Goal: Browse casually: Explore the website without a specific task or goal

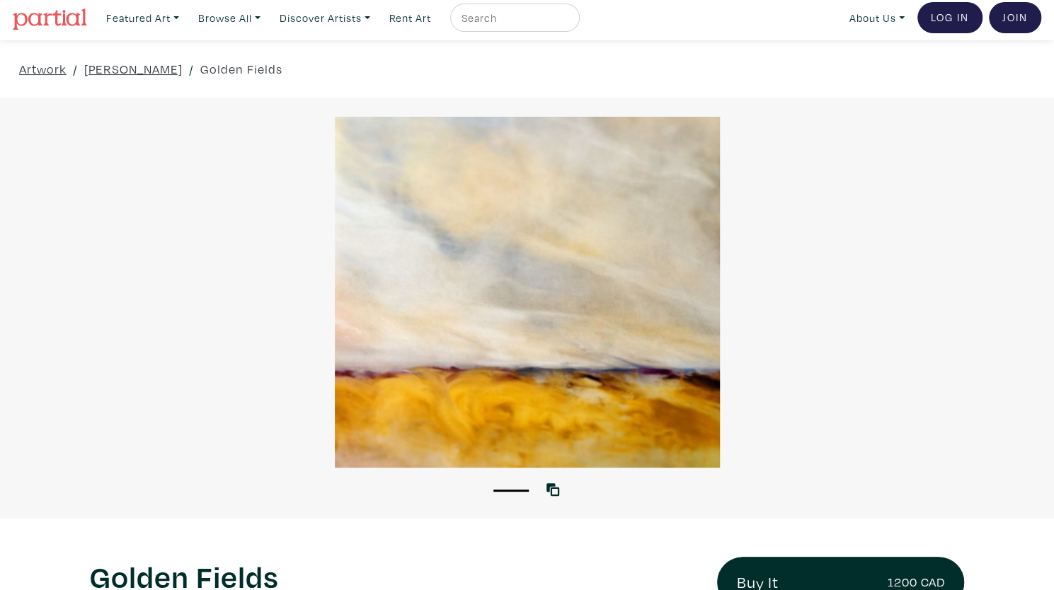
scroll to position [36, 0]
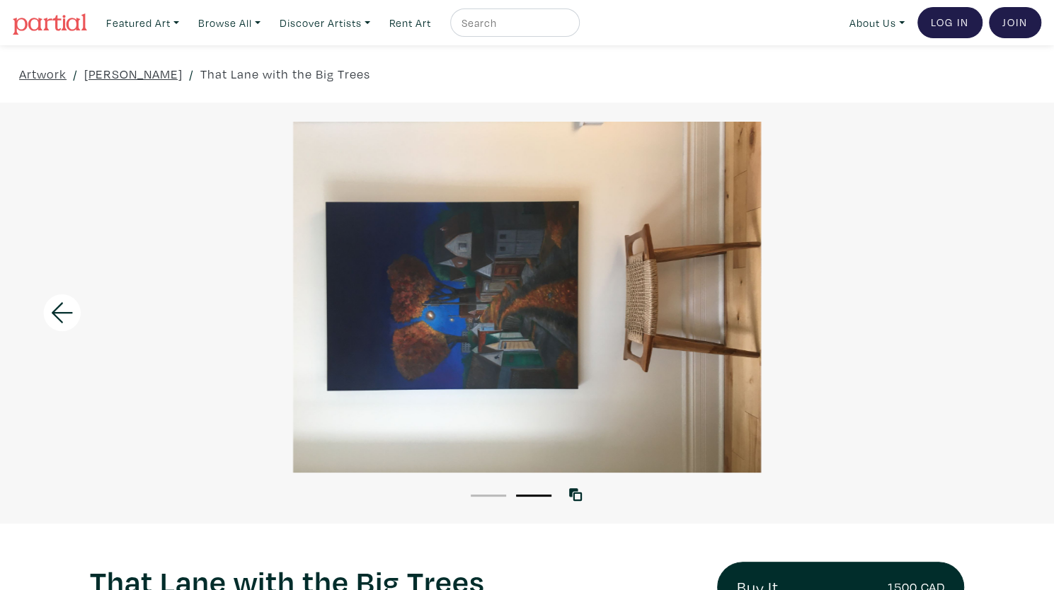
click at [69, 309] on icon at bounding box center [62, 313] width 48 height 38
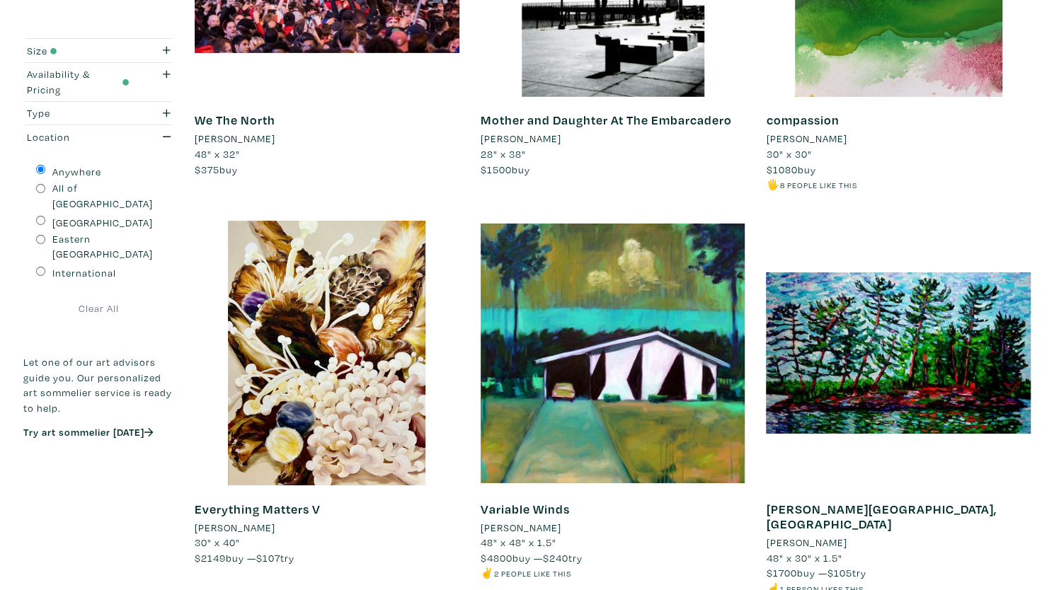
scroll to position [2850, 0]
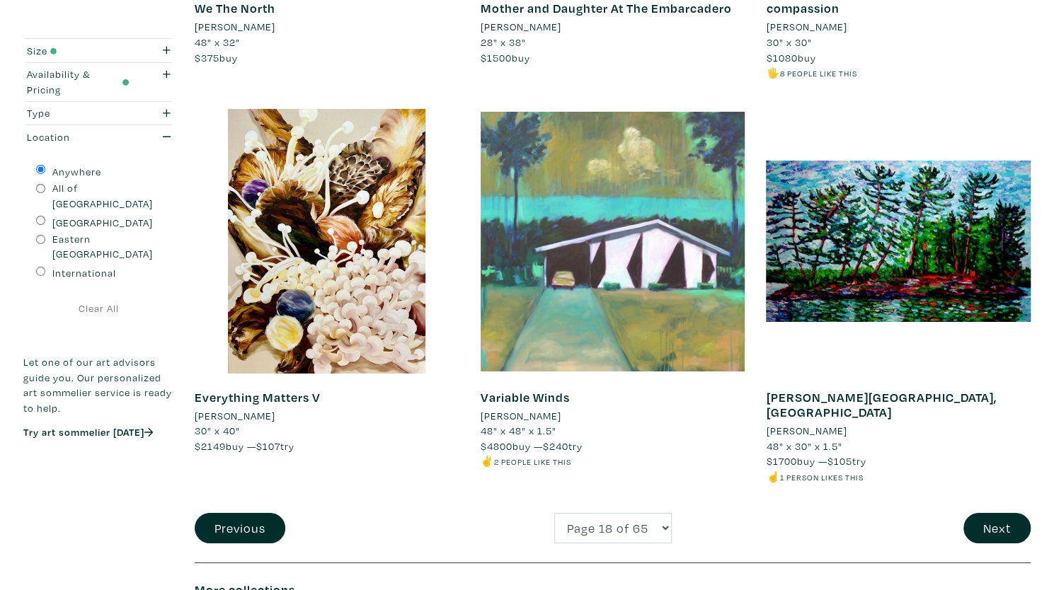
click at [638, 314] on div at bounding box center [613, 241] width 265 height 265
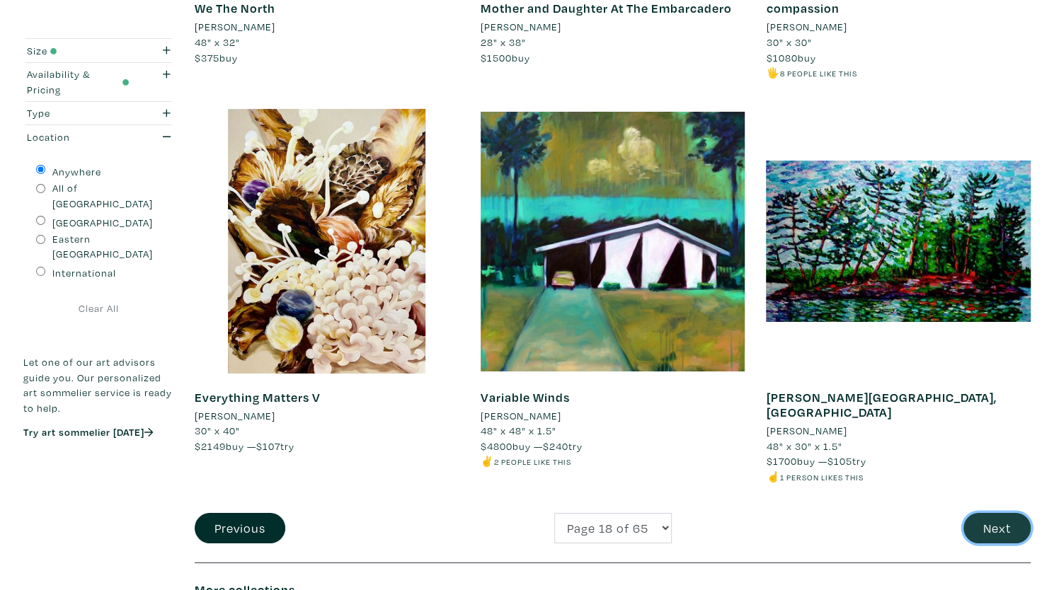
click at [991, 513] on button "Next" at bounding box center [997, 528] width 67 height 30
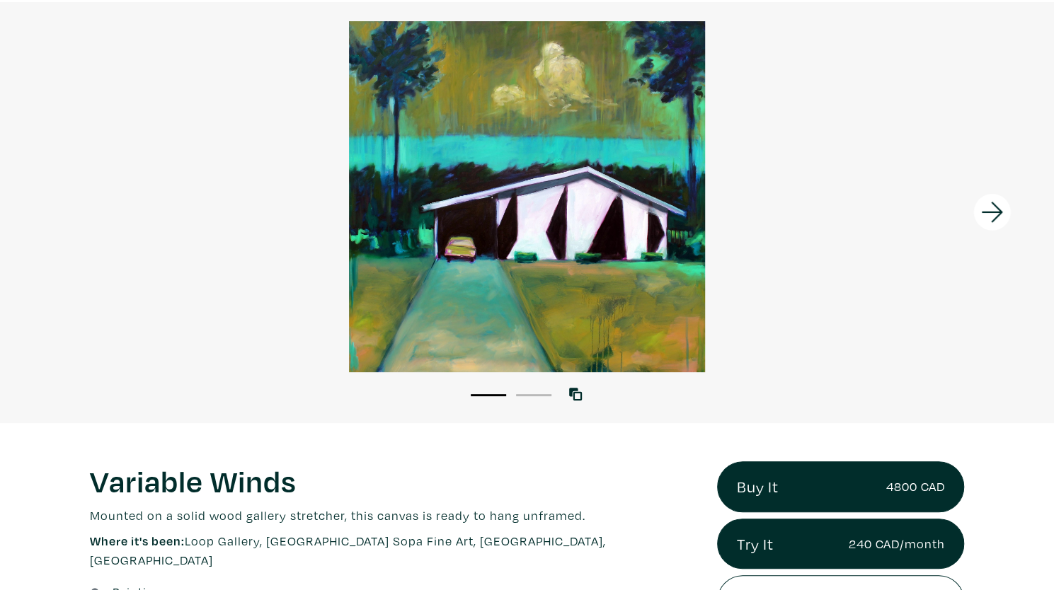
scroll to position [102, 0]
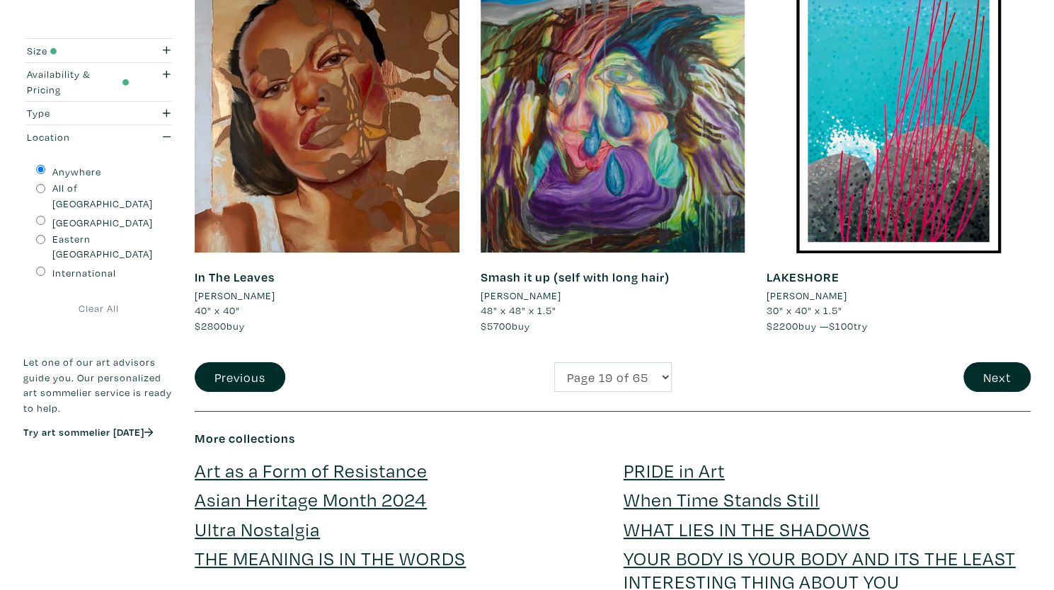
scroll to position [2971, 0]
click at [987, 383] on button "Next" at bounding box center [997, 377] width 67 height 30
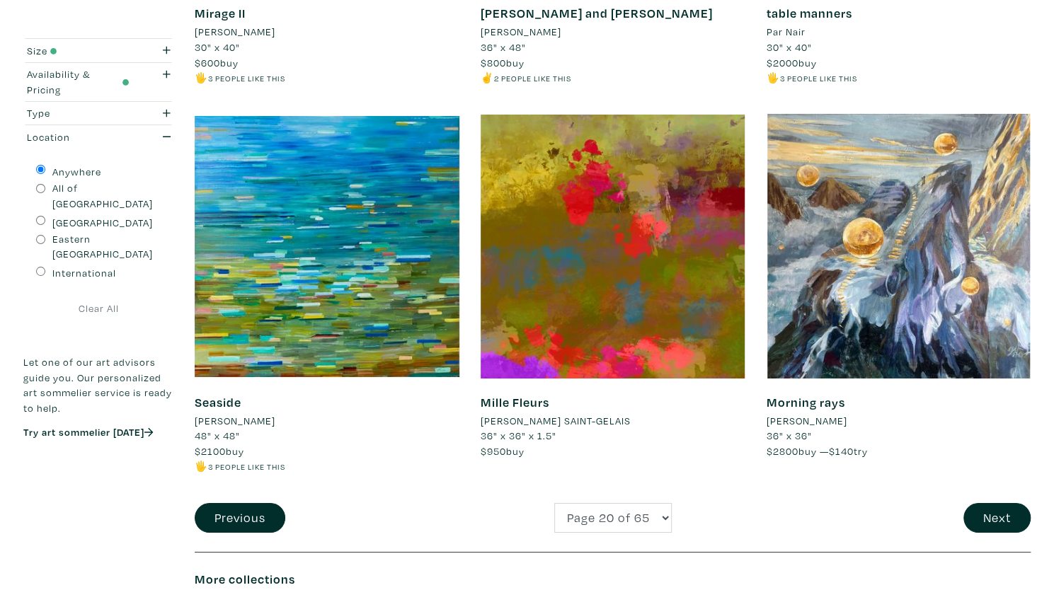
scroll to position [2845, 0]
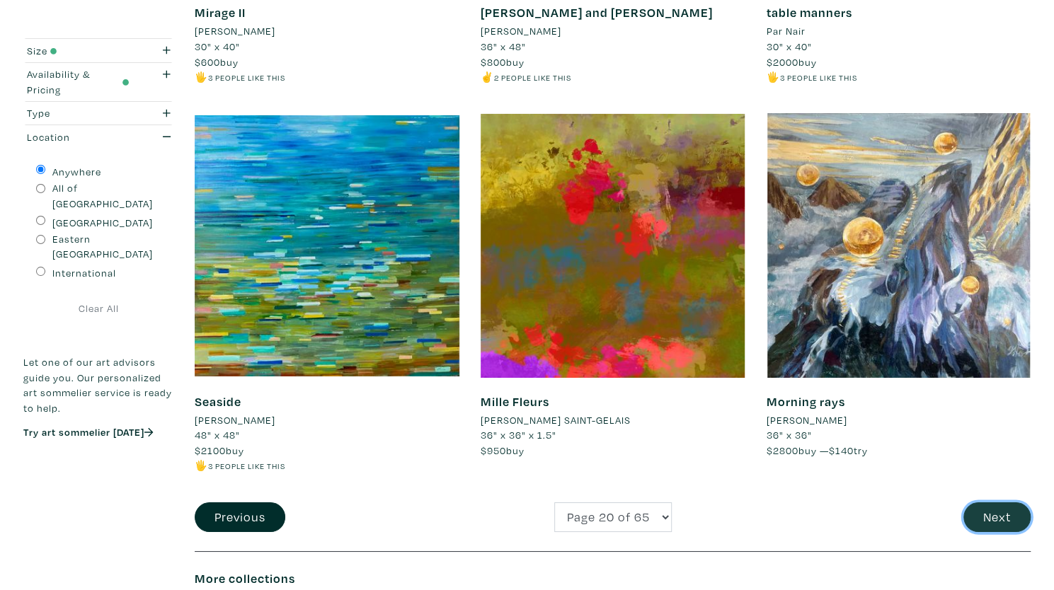
click at [1015, 510] on button "Next" at bounding box center [997, 518] width 67 height 30
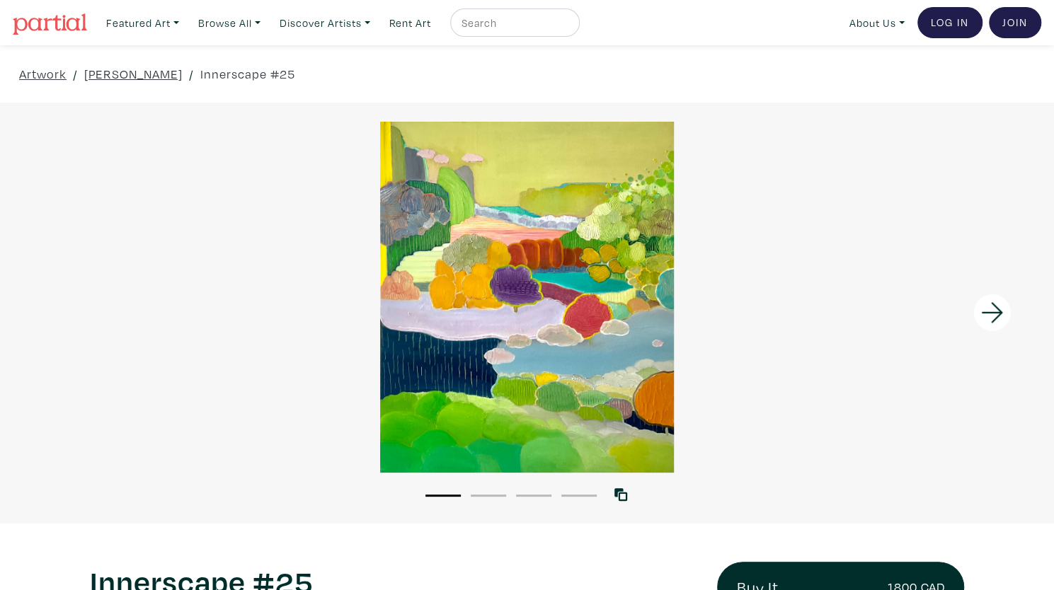
click at [981, 297] on icon at bounding box center [993, 313] width 48 height 38
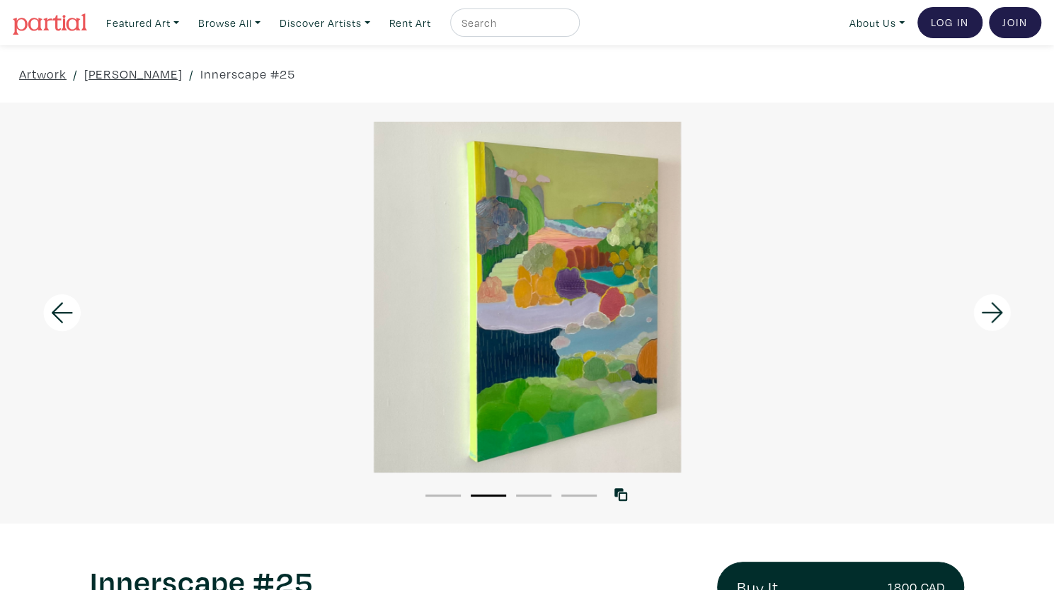
click at [981, 297] on icon at bounding box center [993, 313] width 48 height 38
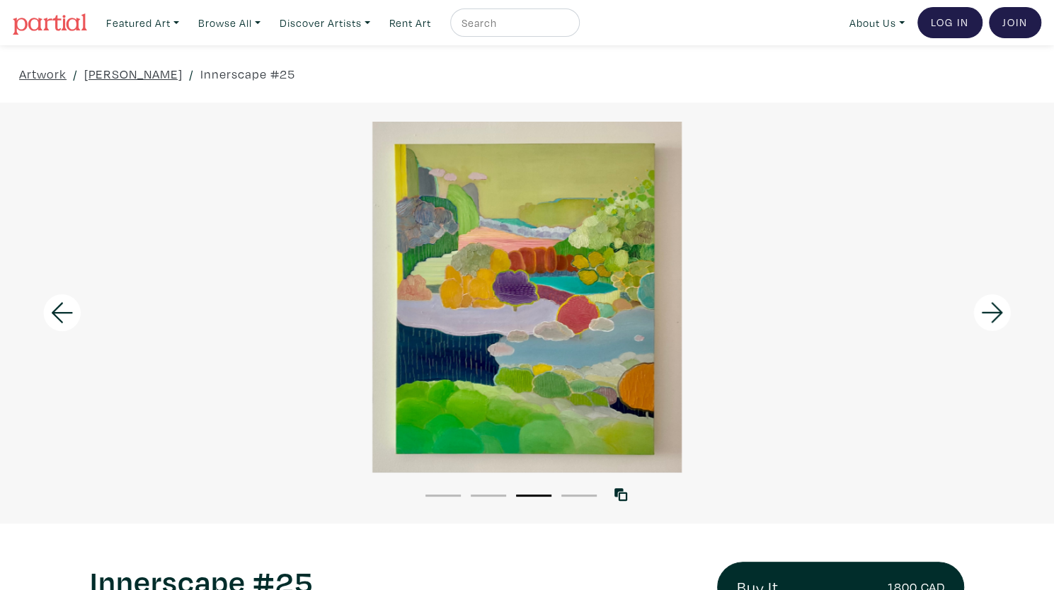
click at [981, 297] on icon at bounding box center [993, 313] width 48 height 38
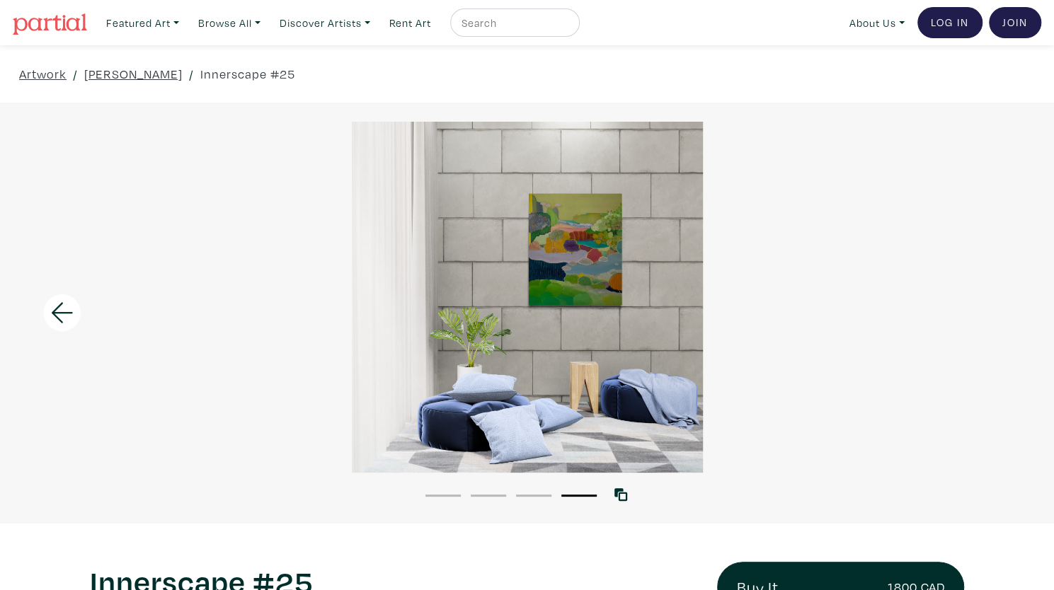
click at [981, 297] on div at bounding box center [527, 297] width 1054 height 351
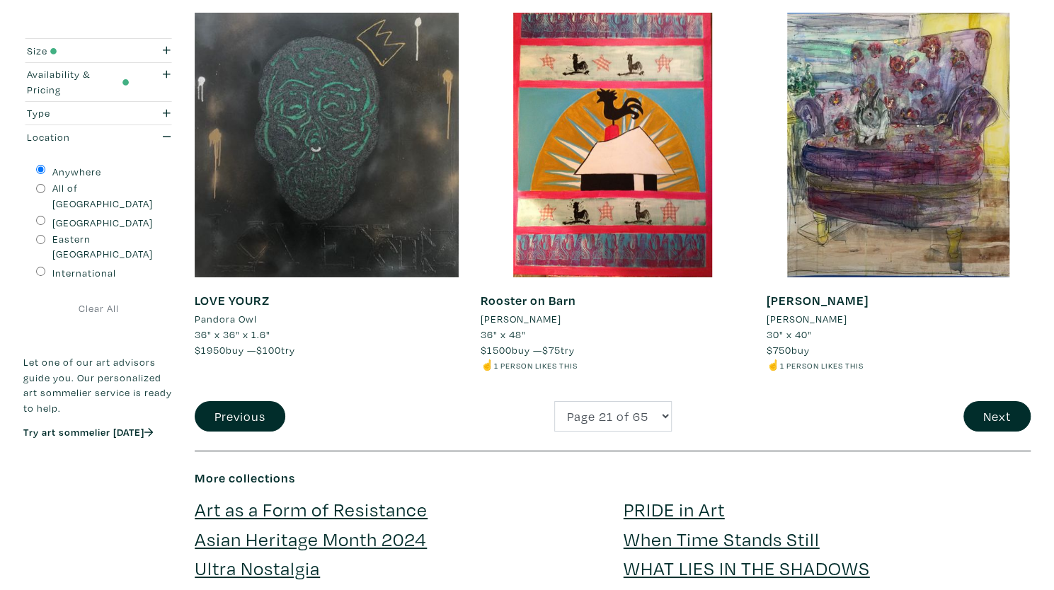
scroll to position [2947, 0]
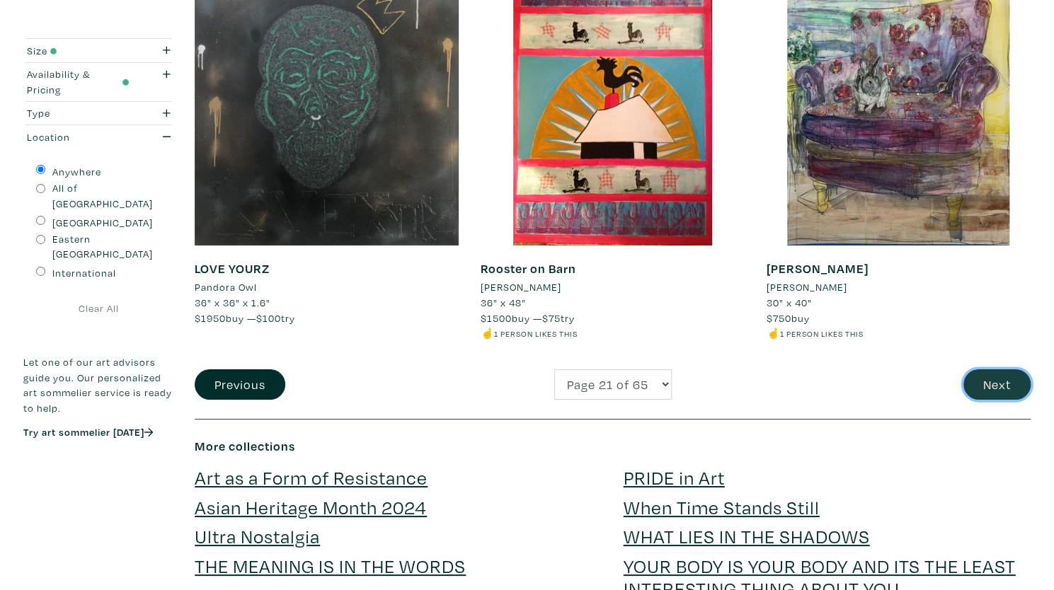
click at [987, 373] on button "Next" at bounding box center [997, 385] width 67 height 30
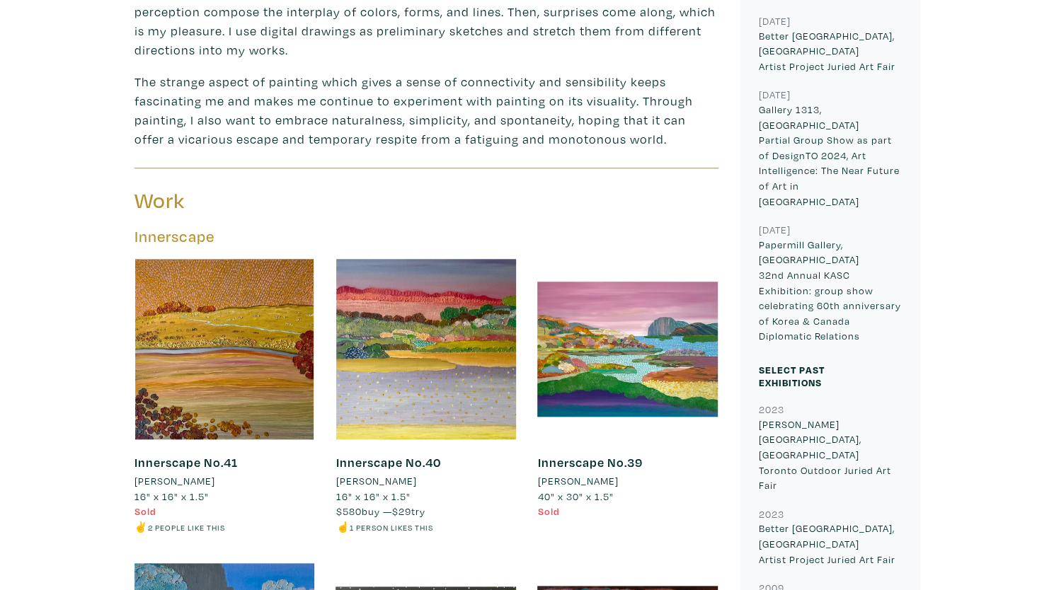
scroll to position [641, 0]
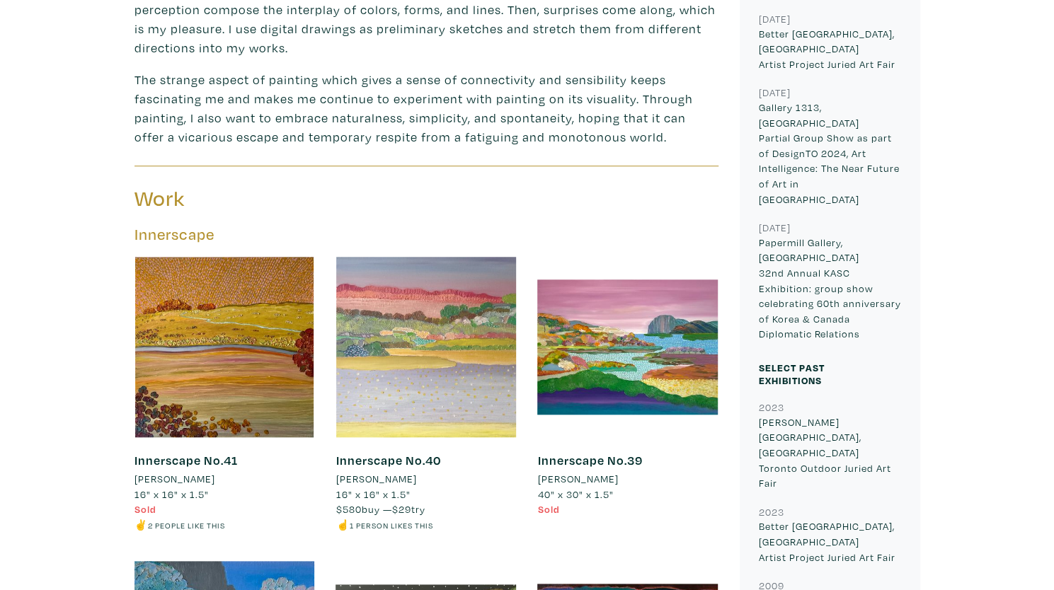
click at [447, 351] on div at bounding box center [426, 347] width 181 height 181
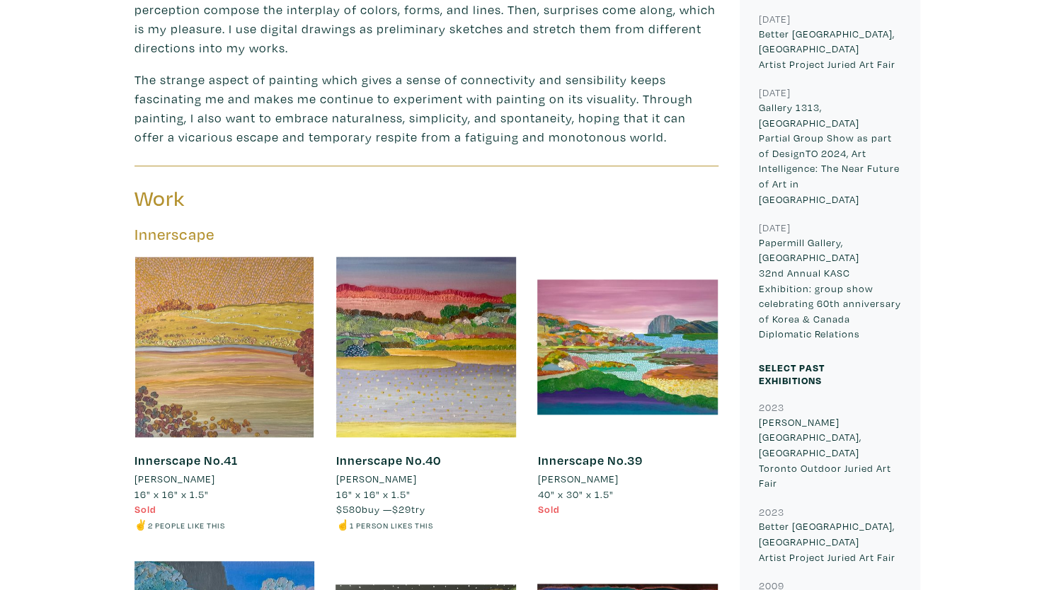
click at [211, 262] on div at bounding box center [225, 347] width 181 height 181
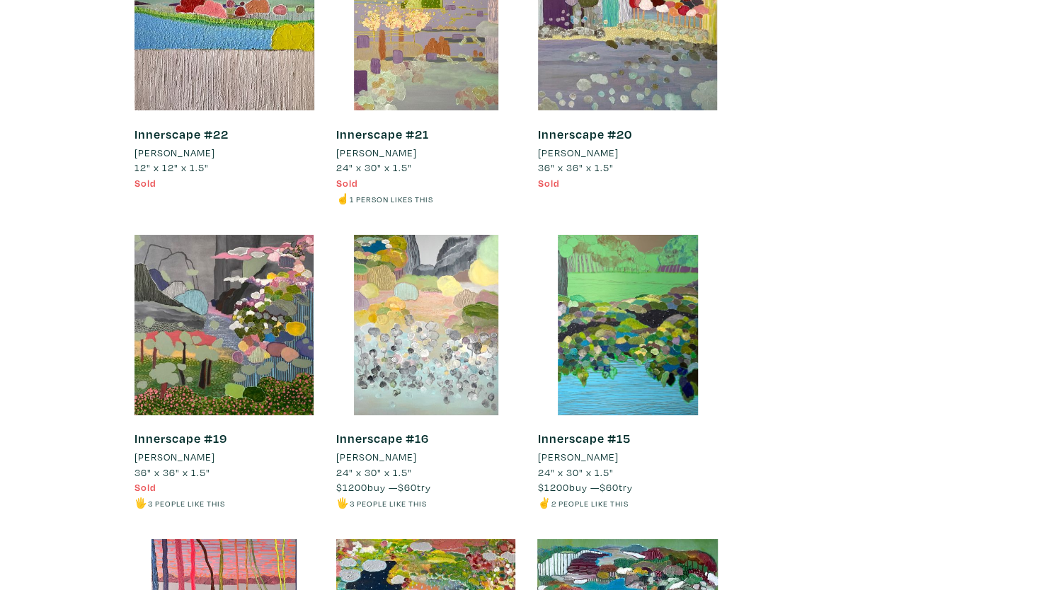
scroll to position [2782, 0]
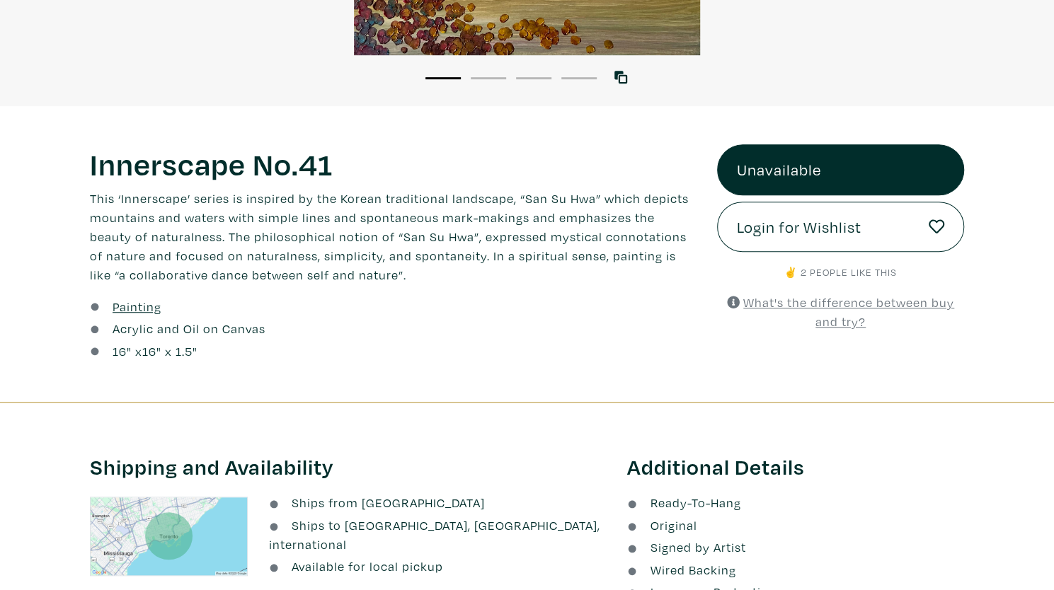
scroll to position [418, 0]
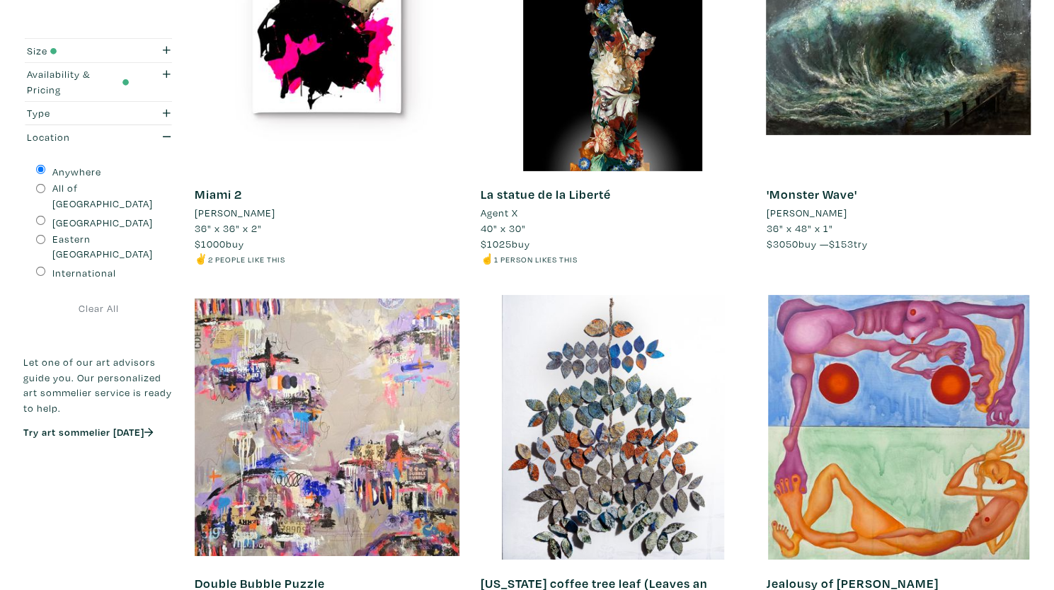
scroll to position [2918, 0]
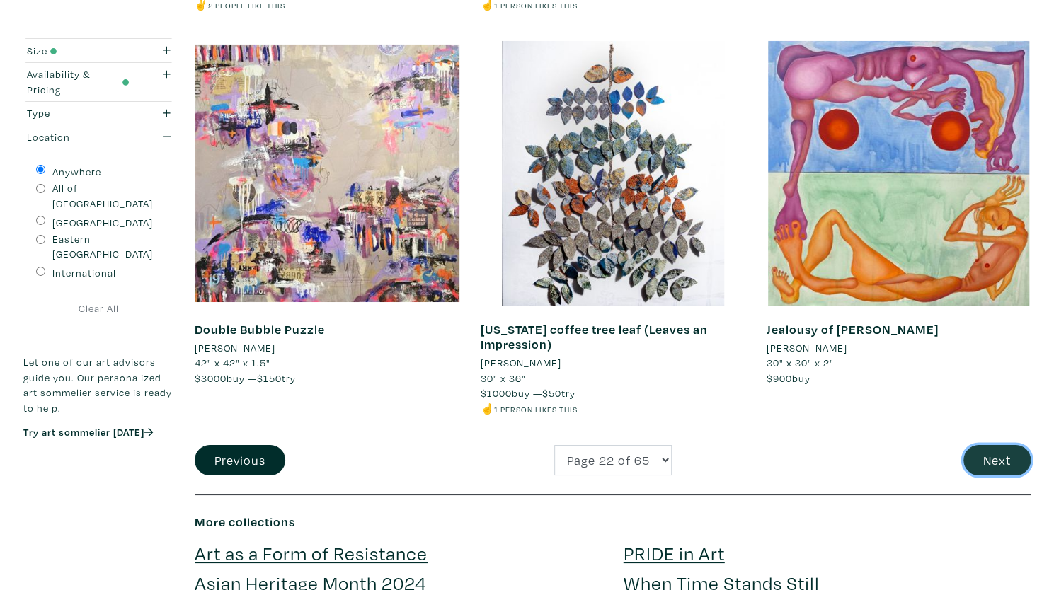
click at [990, 451] on button "Next" at bounding box center [997, 460] width 67 height 30
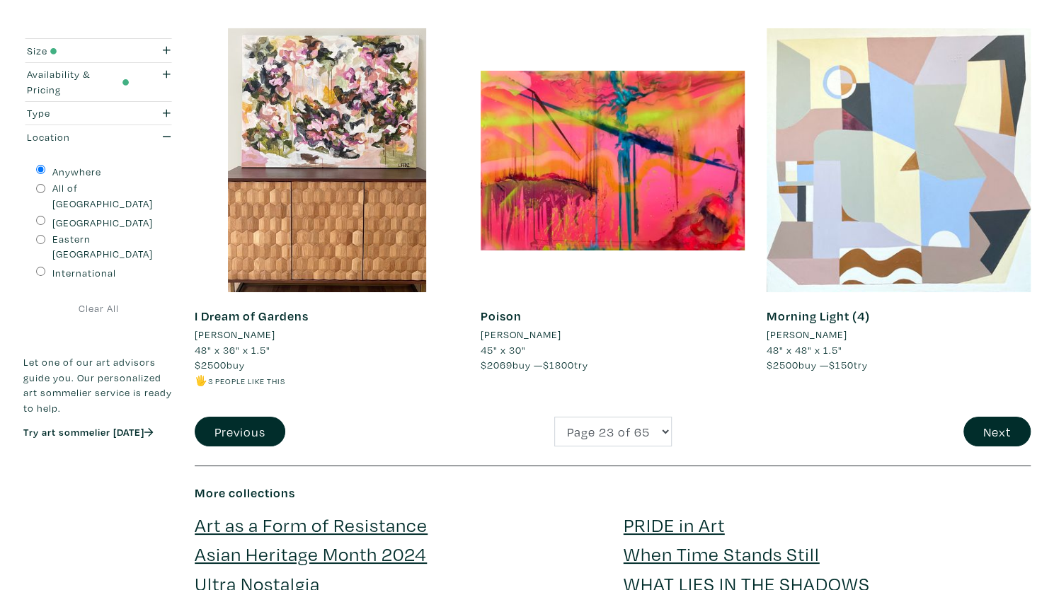
scroll to position [2924, 0]
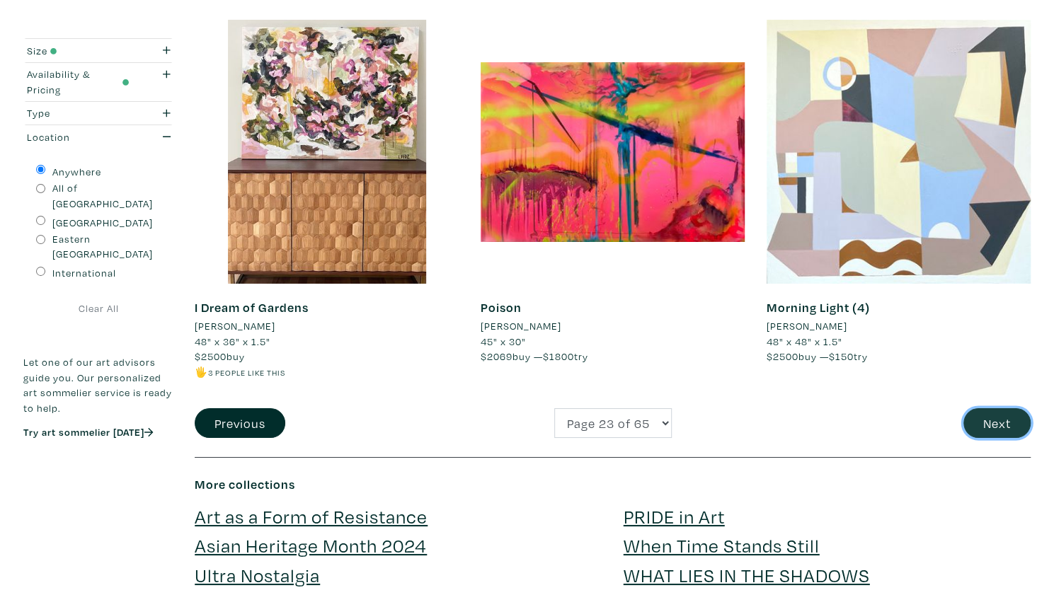
click at [999, 416] on button "Next" at bounding box center [997, 424] width 67 height 30
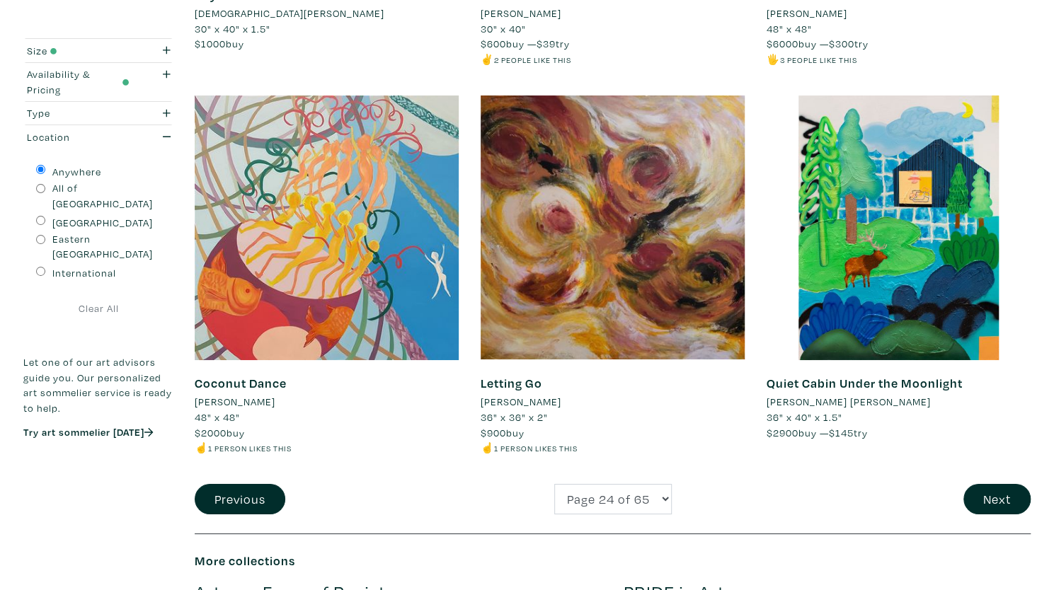
scroll to position [2911, 0]
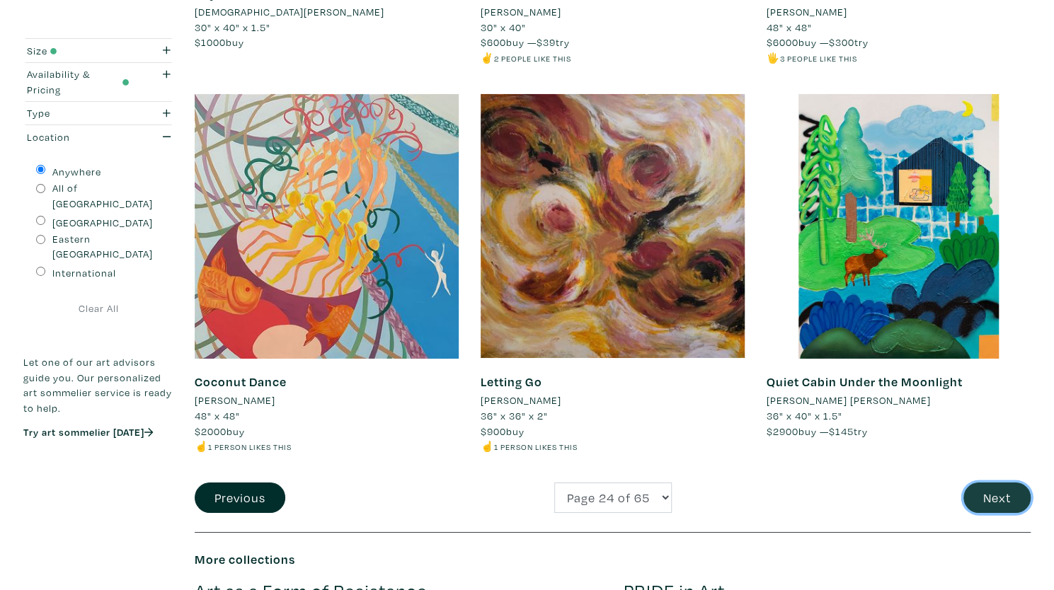
click at [997, 484] on button "Next" at bounding box center [997, 498] width 67 height 30
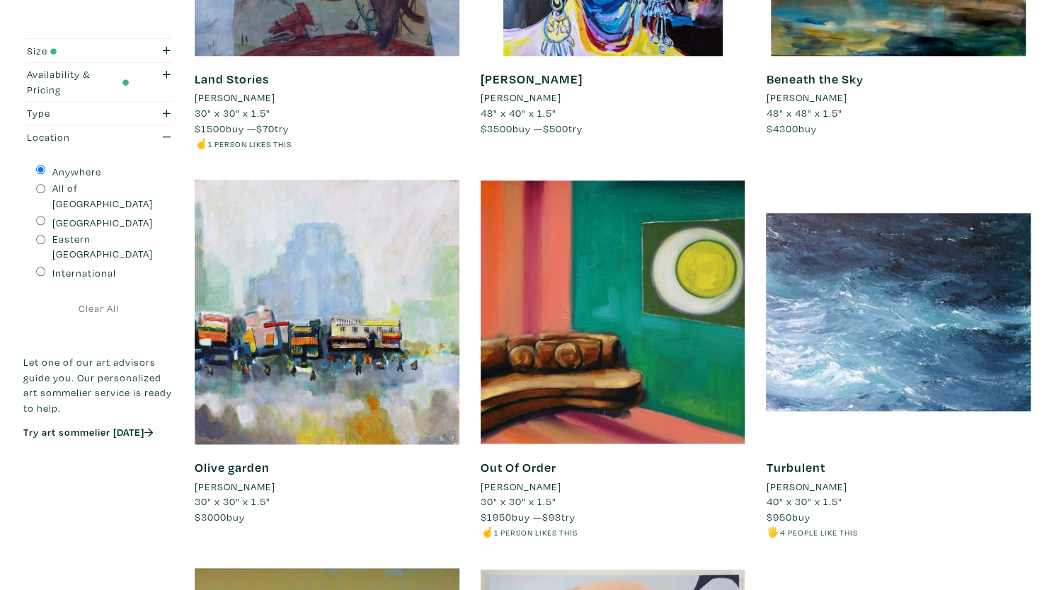
scroll to position [869, 0]
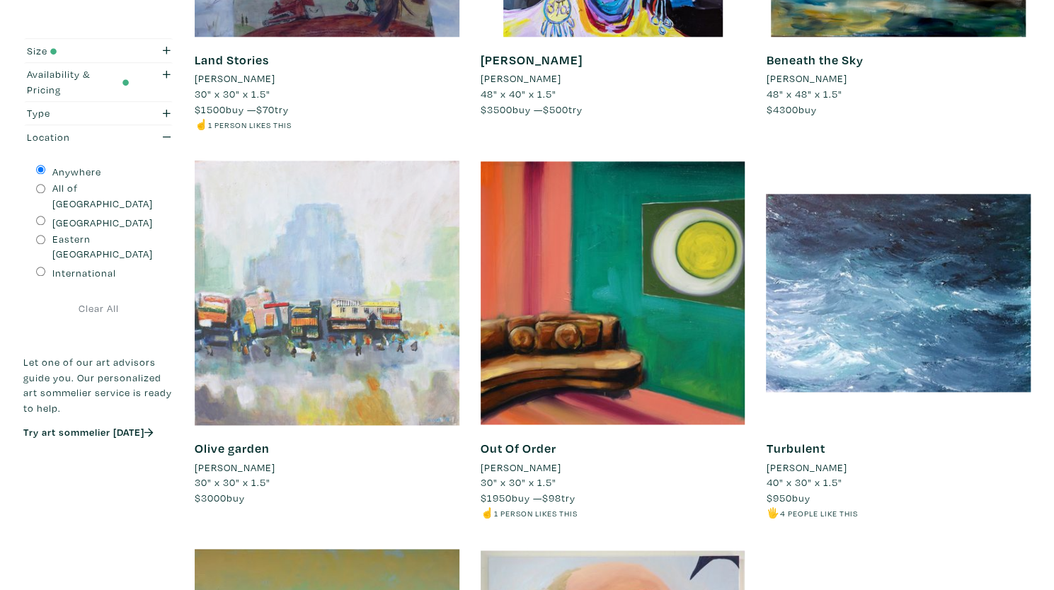
click at [367, 353] on div at bounding box center [327, 293] width 265 height 265
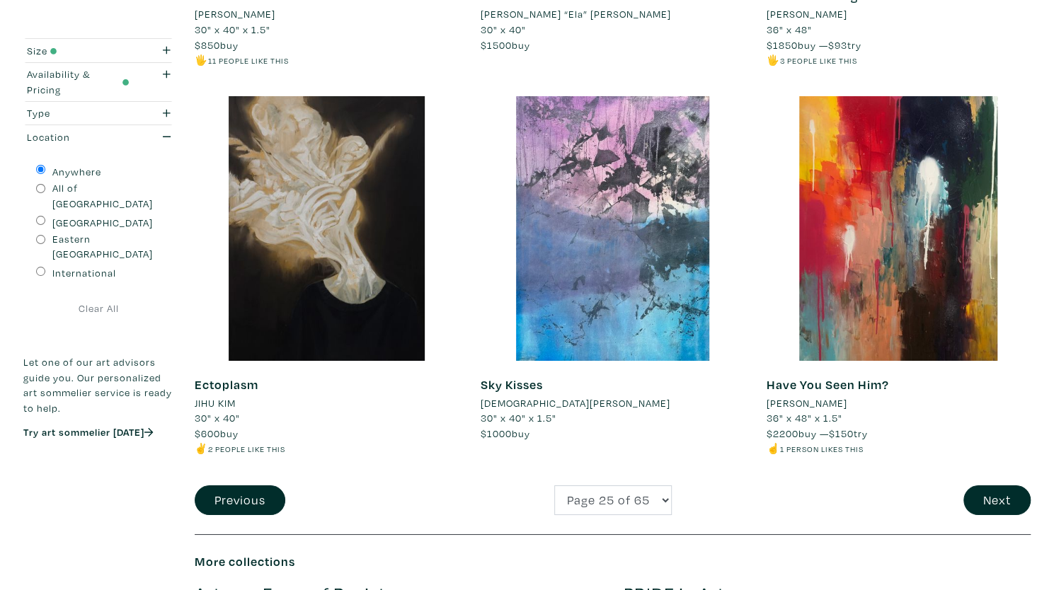
scroll to position [2865, 0]
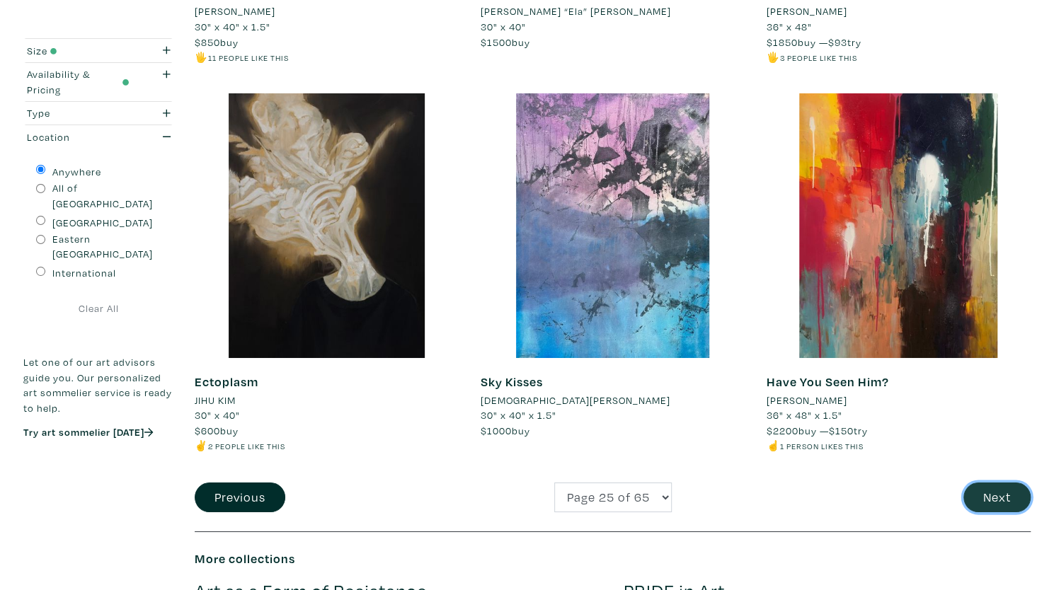
click at [998, 487] on button "Next" at bounding box center [997, 498] width 67 height 30
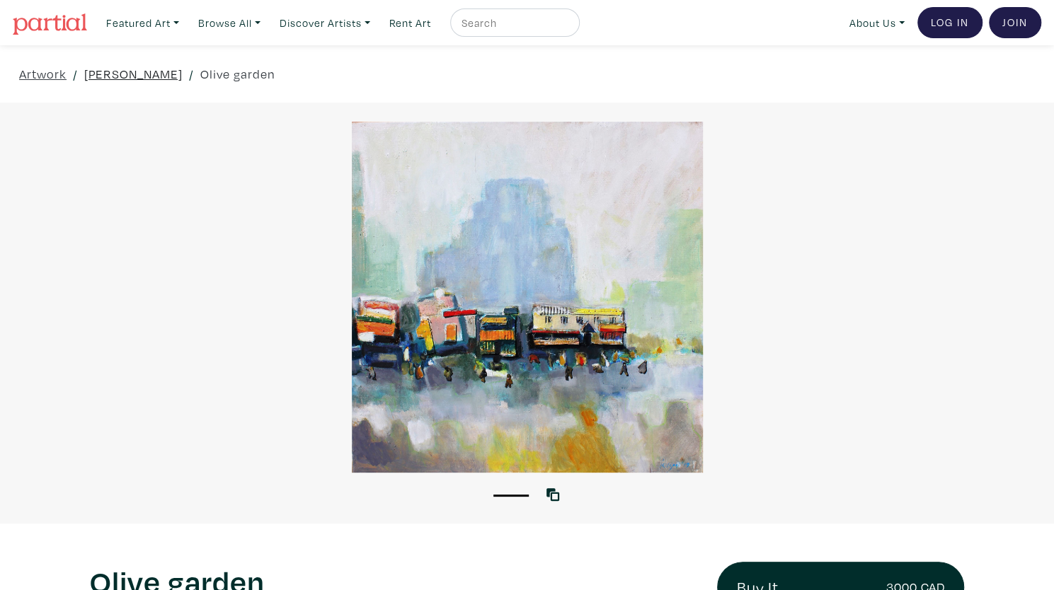
click at [134, 70] on link "[PERSON_NAME]" at bounding box center [133, 73] width 98 height 19
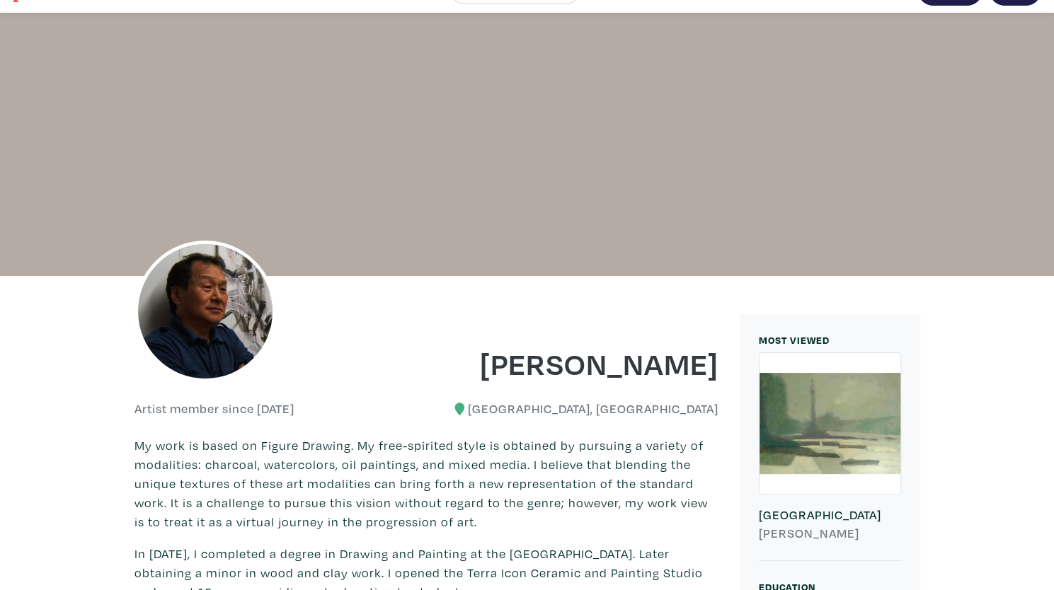
scroll to position [30, 0]
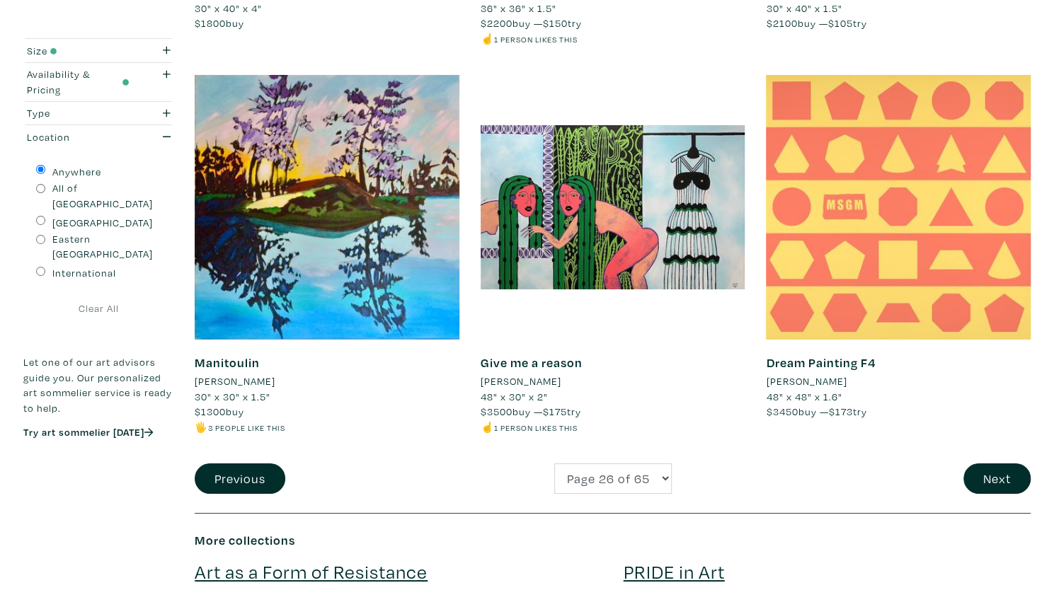
scroll to position [2900, 0]
click at [1014, 467] on button "Next" at bounding box center [997, 478] width 67 height 30
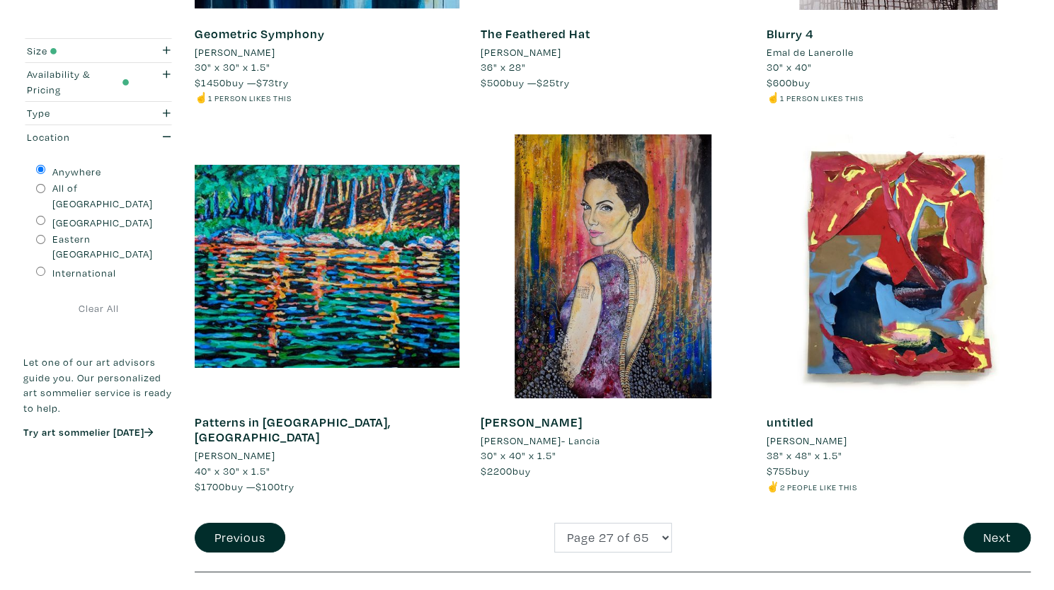
scroll to position [2856, 0]
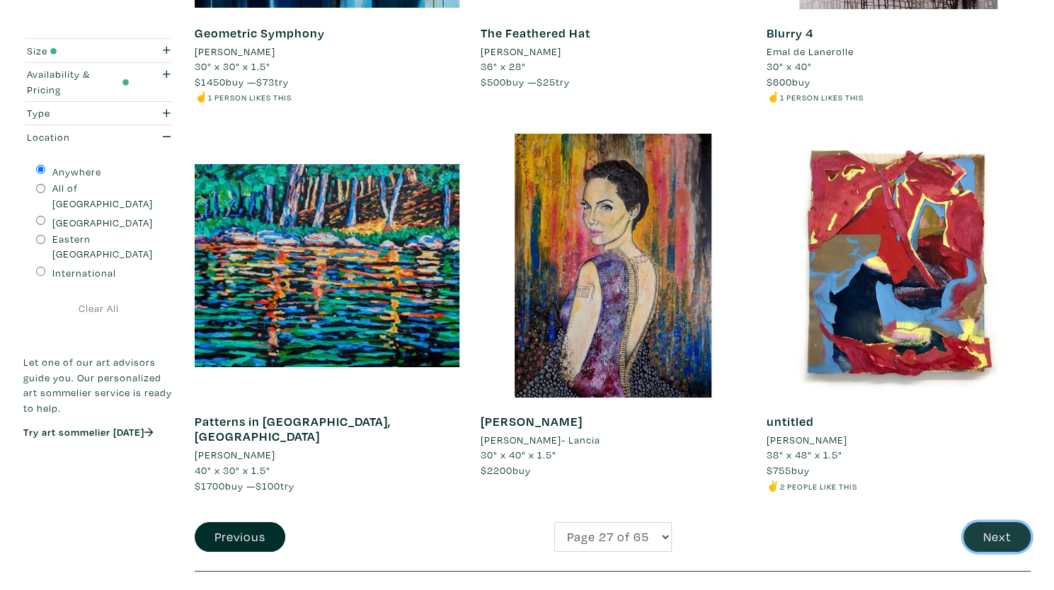
click at [1010, 542] on button "Next" at bounding box center [997, 538] width 67 height 30
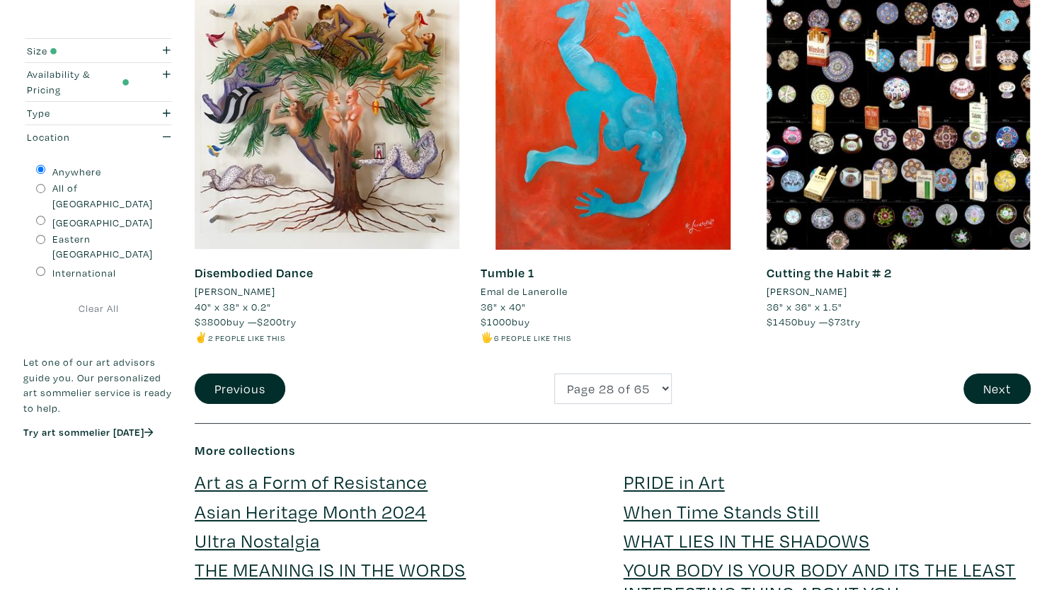
scroll to position [2991, 0]
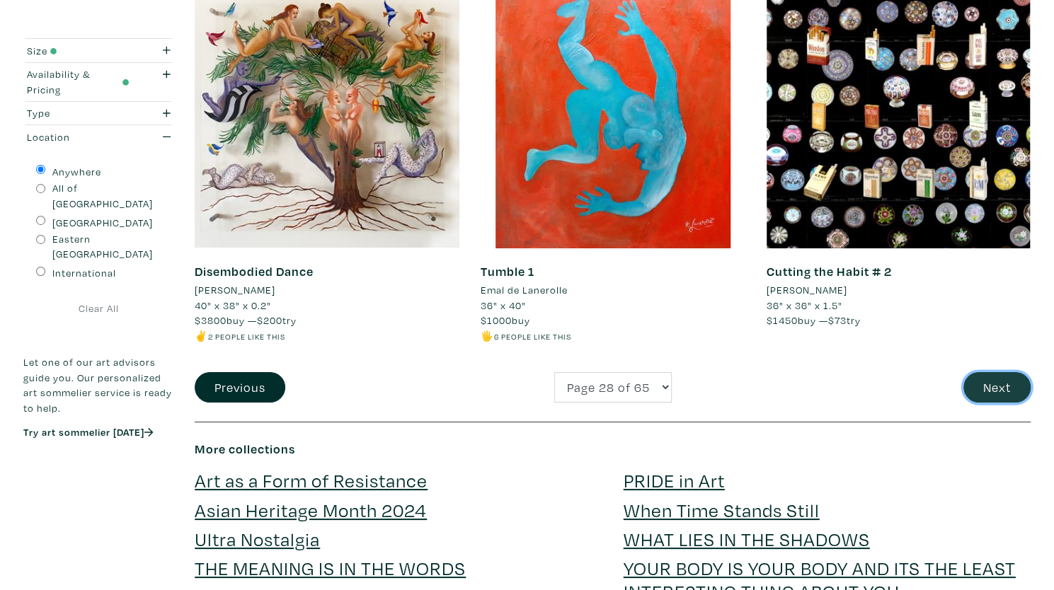
click at [998, 390] on button "Next" at bounding box center [997, 387] width 67 height 30
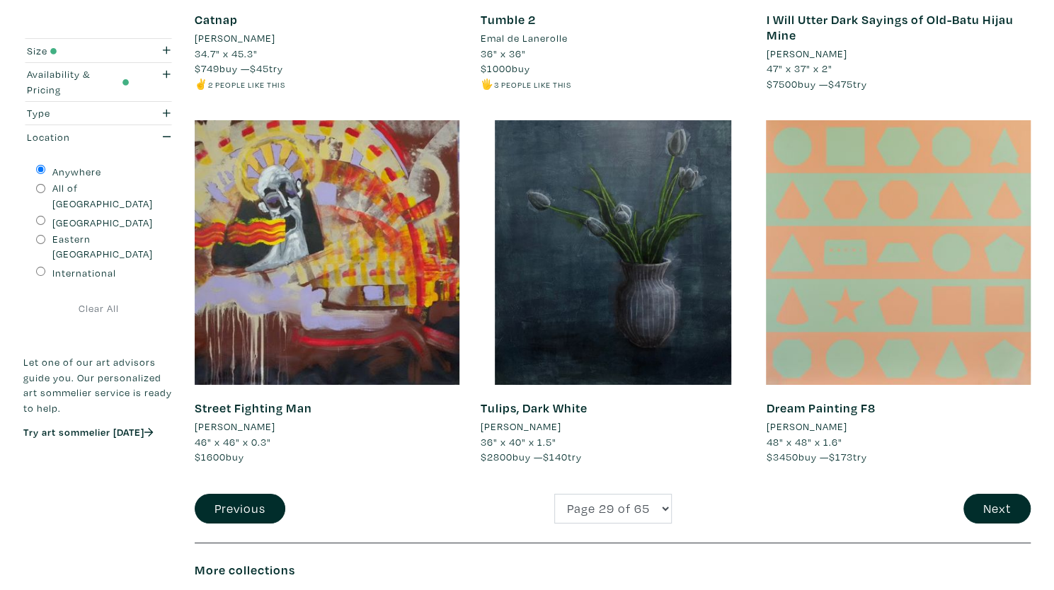
scroll to position [2901, 0]
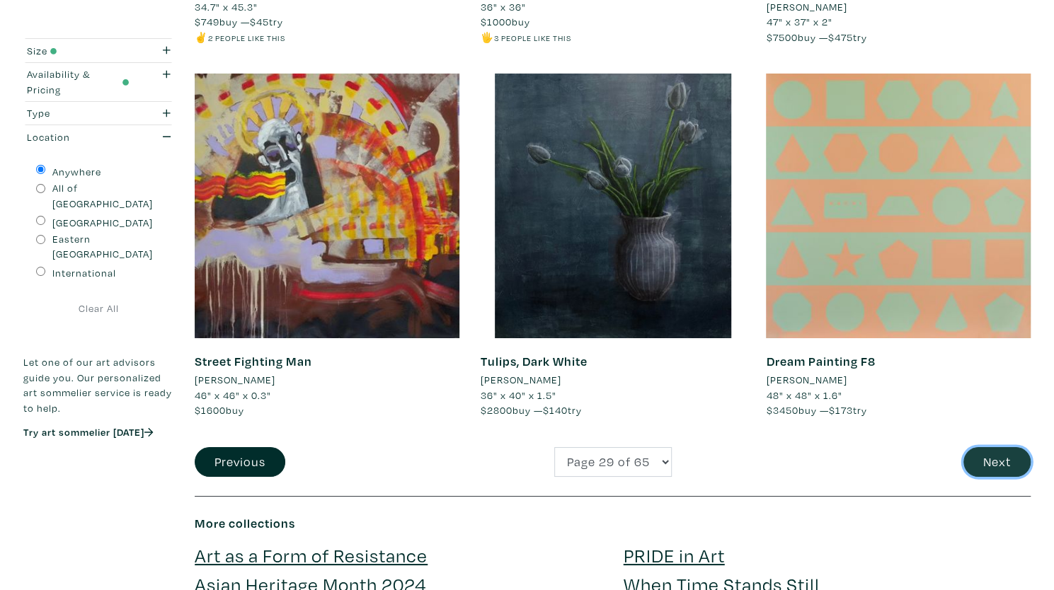
click at [993, 458] on button "Next" at bounding box center [997, 462] width 67 height 30
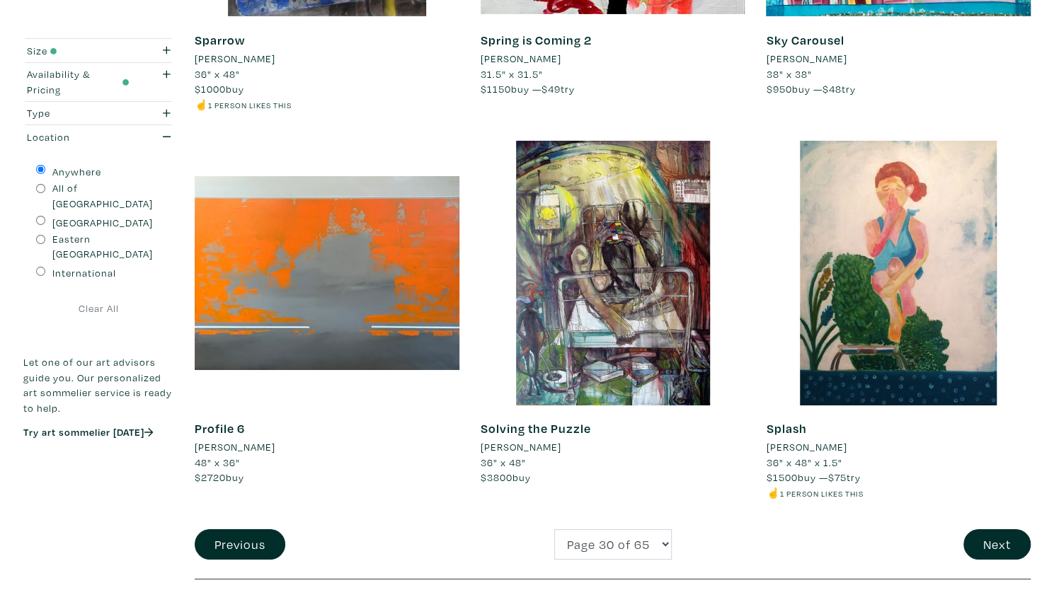
scroll to position [2835, 0]
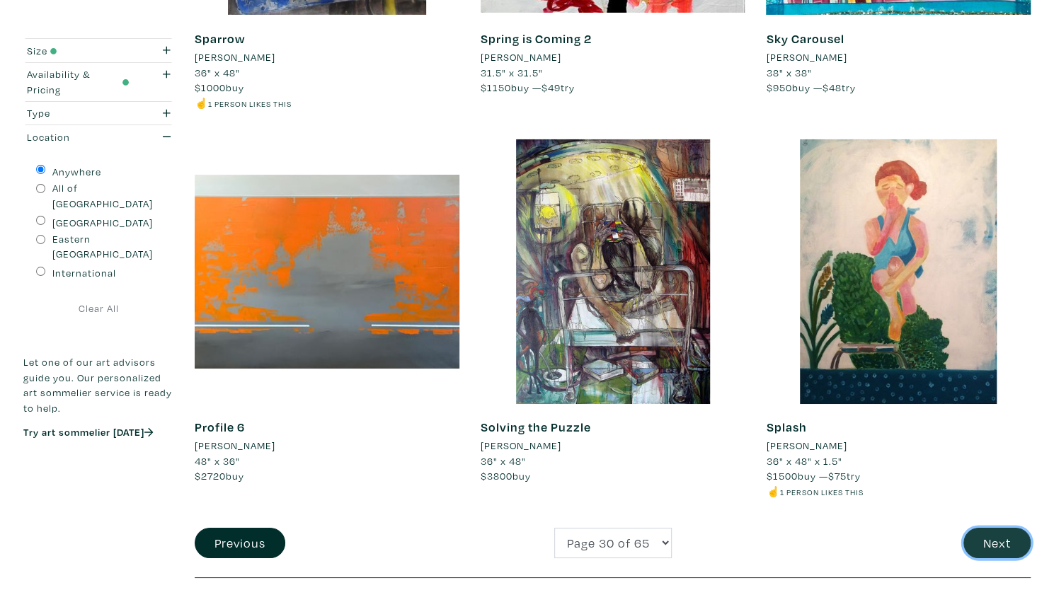
click at [992, 550] on button "Next" at bounding box center [997, 543] width 67 height 30
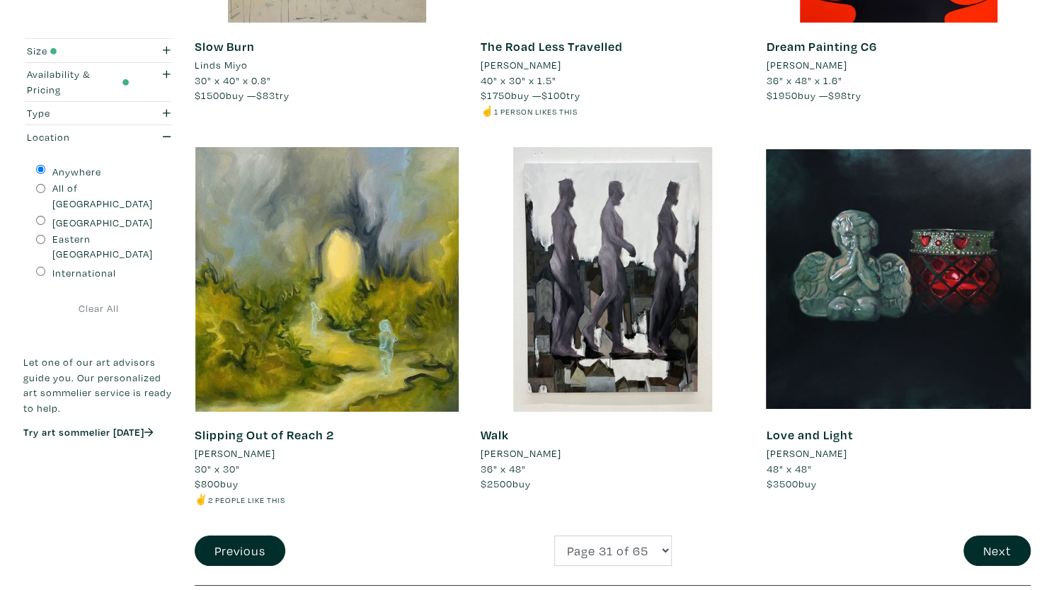
scroll to position [2875, 0]
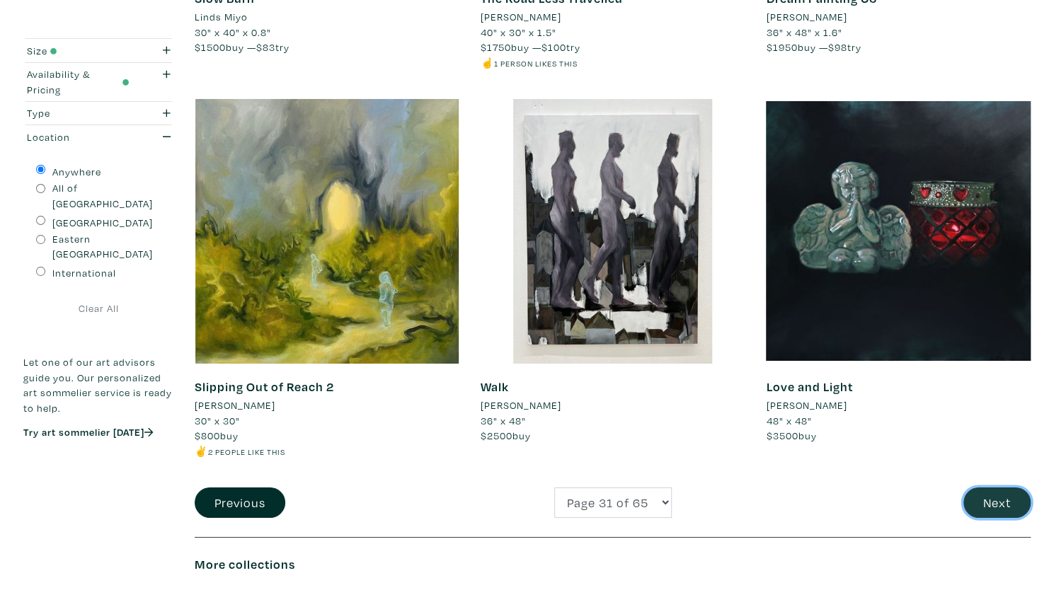
click at [1000, 506] on button "Next" at bounding box center [997, 503] width 67 height 30
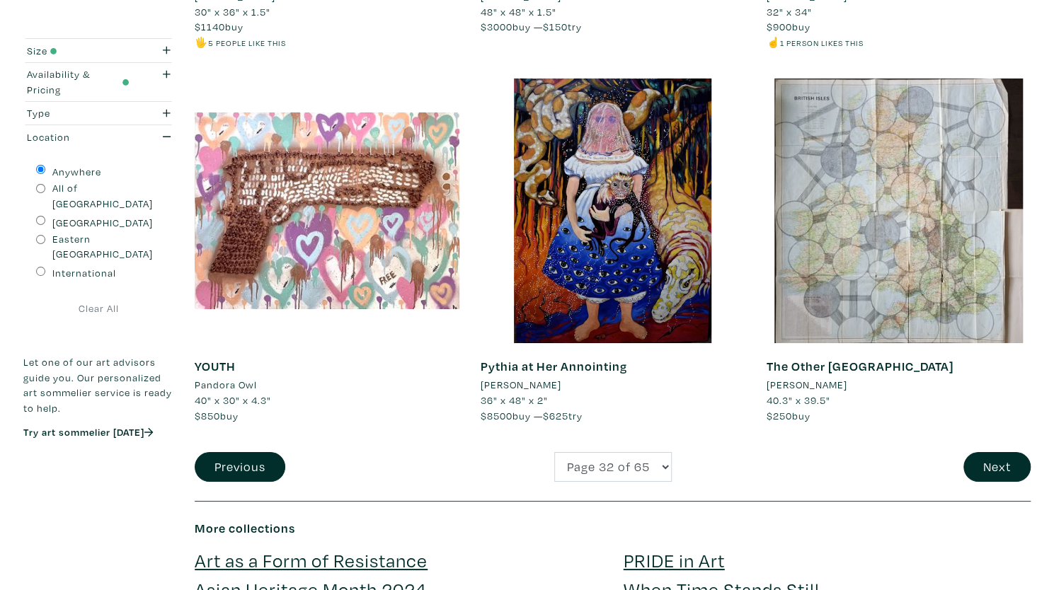
scroll to position [2853, 0]
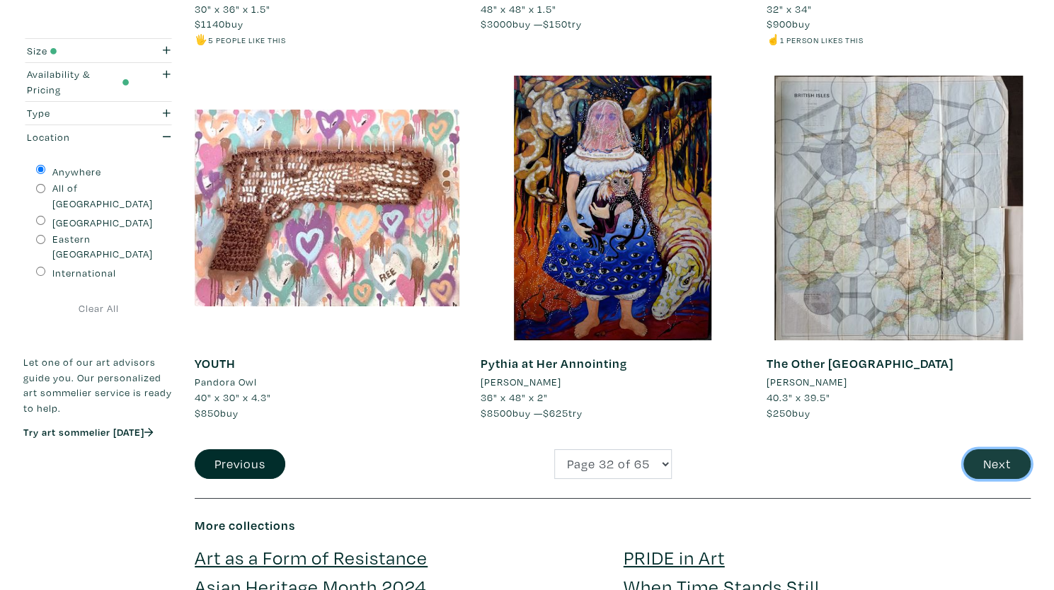
click at [1007, 456] on button "Next" at bounding box center [997, 465] width 67 height 30
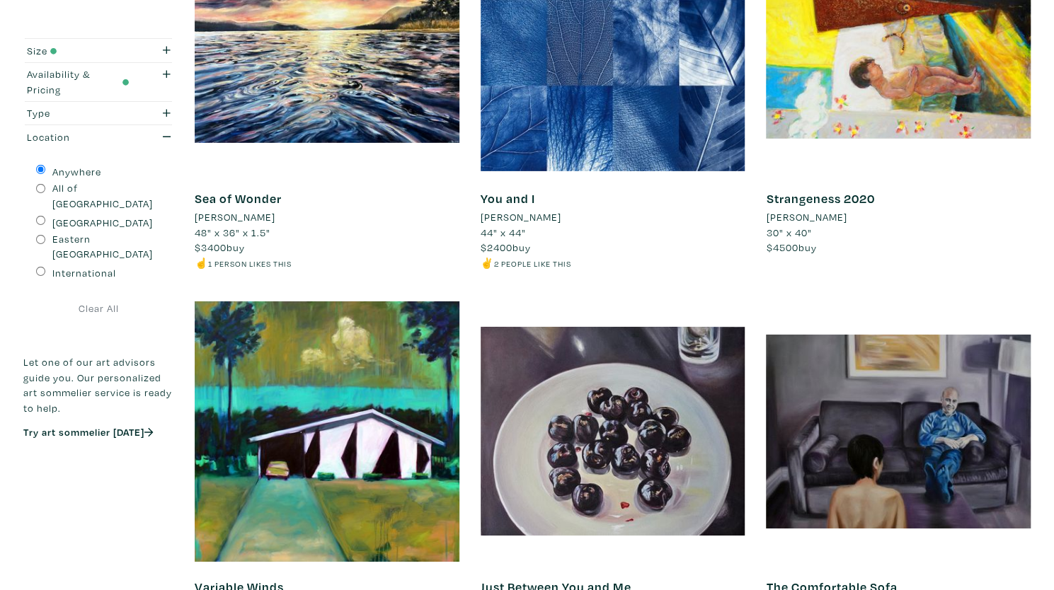
scroll to position [2813, 0]
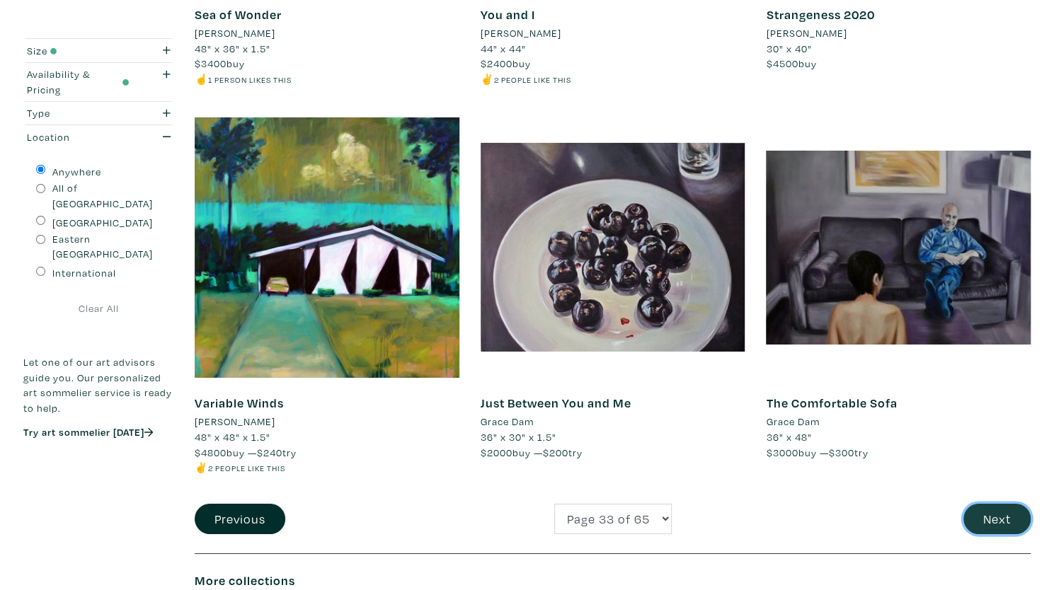
click at [1008, 515] on button "Next" at bounding box center [997, 519] width 67 height 30
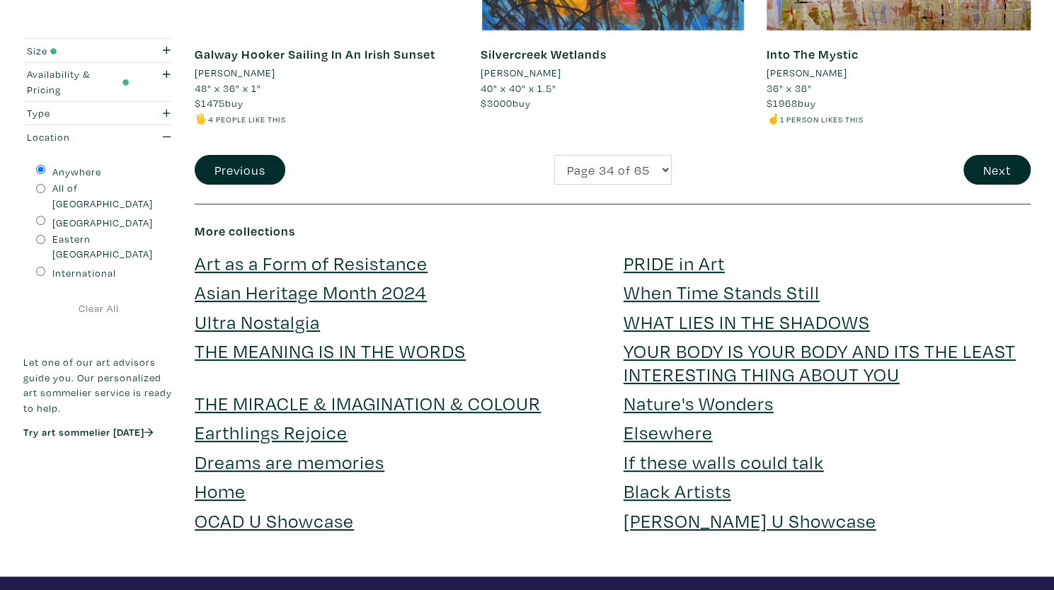
scroll to position [3178, 0]
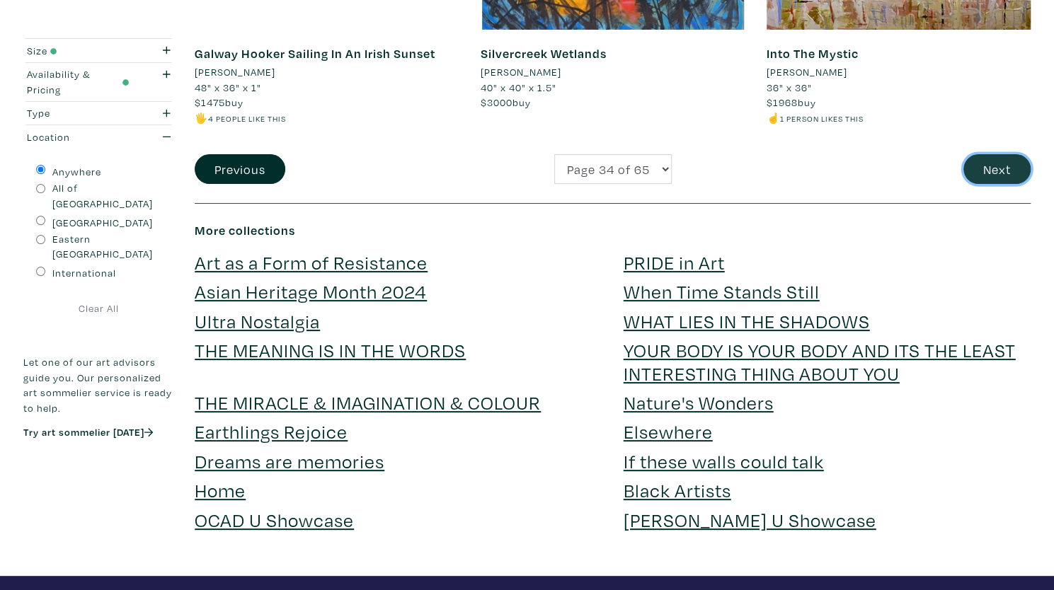
click at [979, 166] on button "Next" at bounding box center [997, 169] width 67 height 30
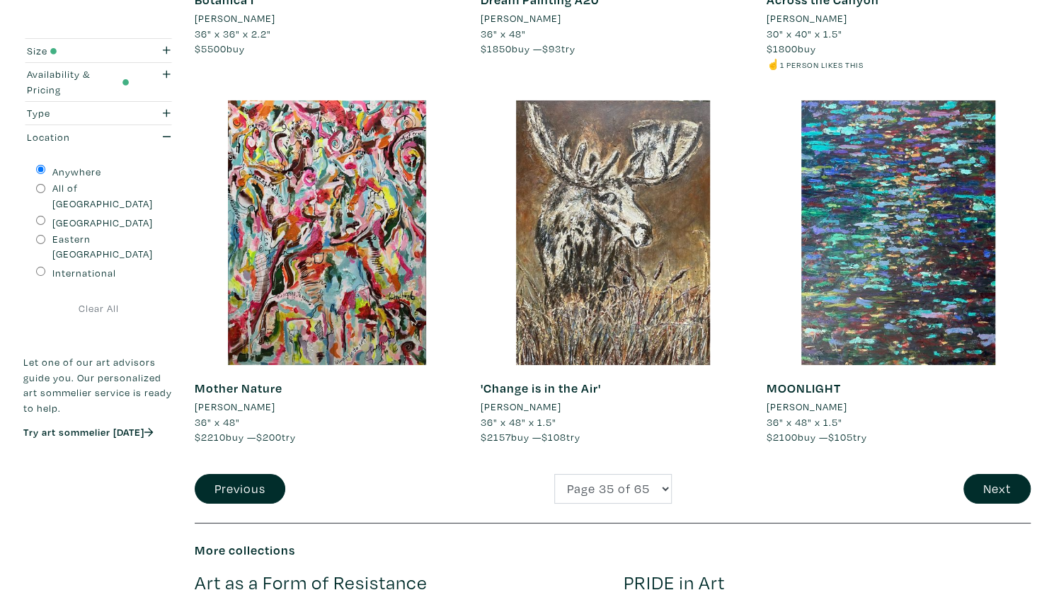
scroll to position [2925, 0]
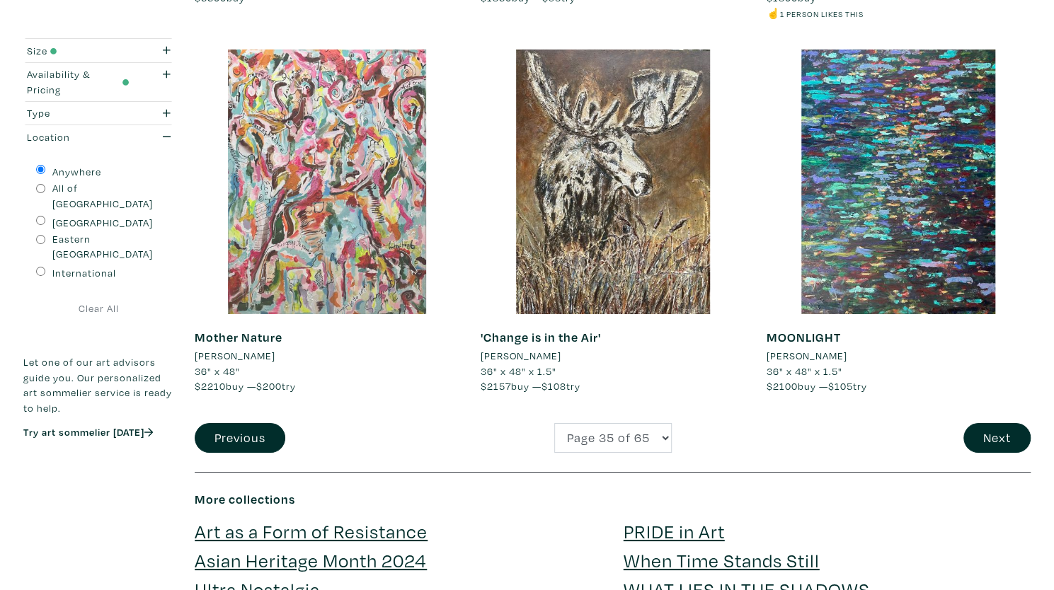
click at [302, 301] on div at bounding box center [327, 182] width 265 height 265
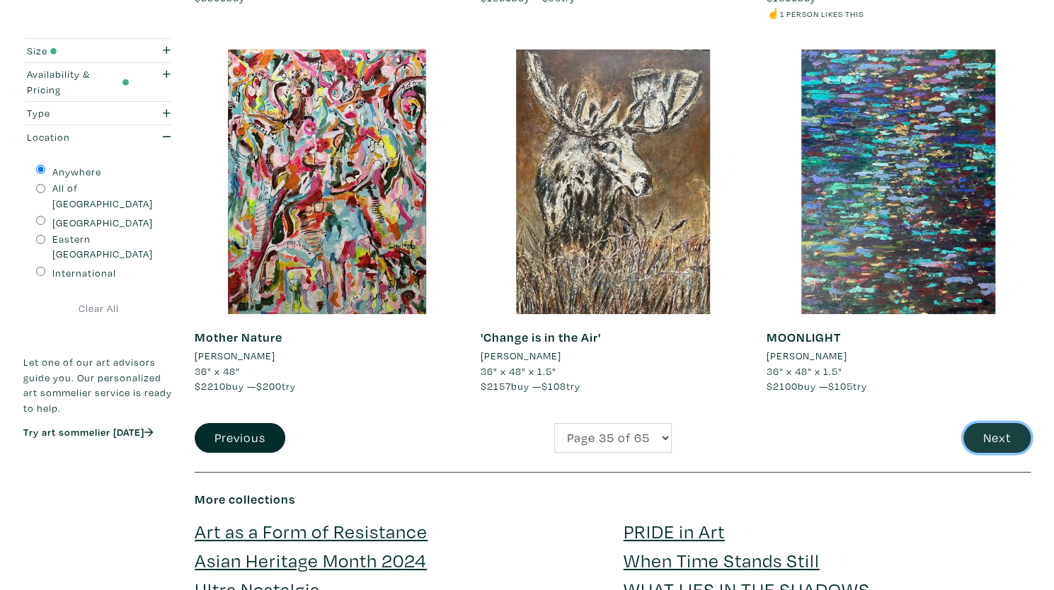
click at [995, 433] on button "Next" at bounding box center [997, 438] width 67 height 30
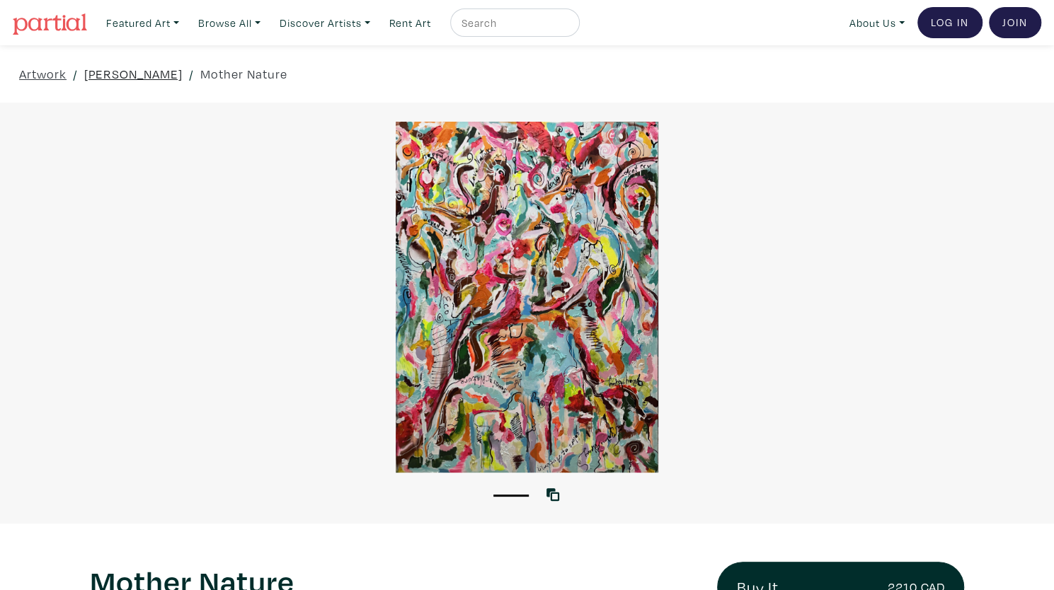
click at [126, 74] on link "Gülay Alpay" at bounding box center [133, 73] width 98 height 19
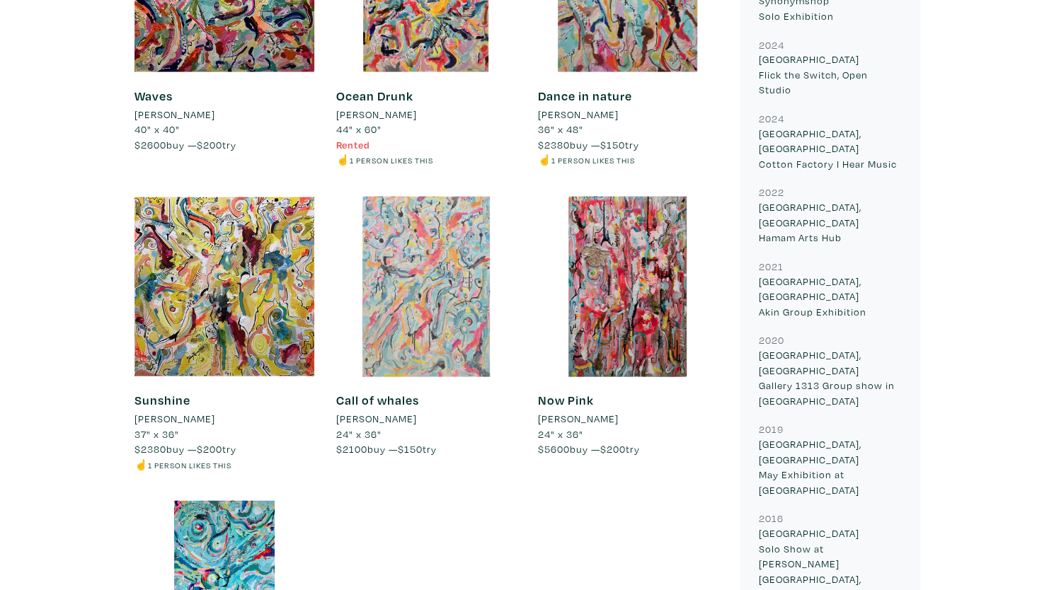
scroll to position [1606, 0]
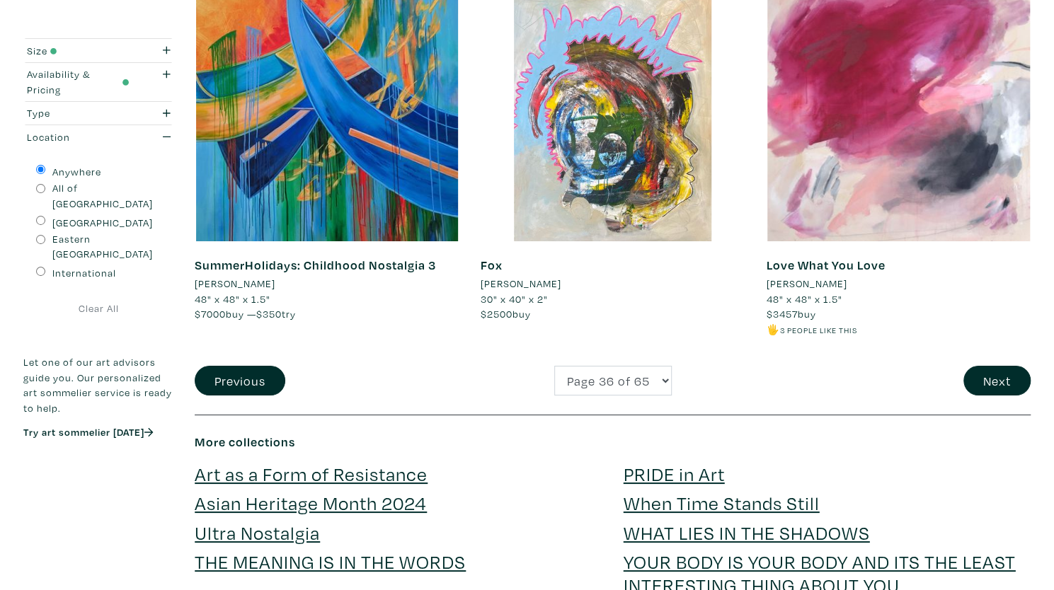
scroll to position [2967, 0]
click at [998, 381] on button "Next" at bounding box center [997, 380] width 67 height 30
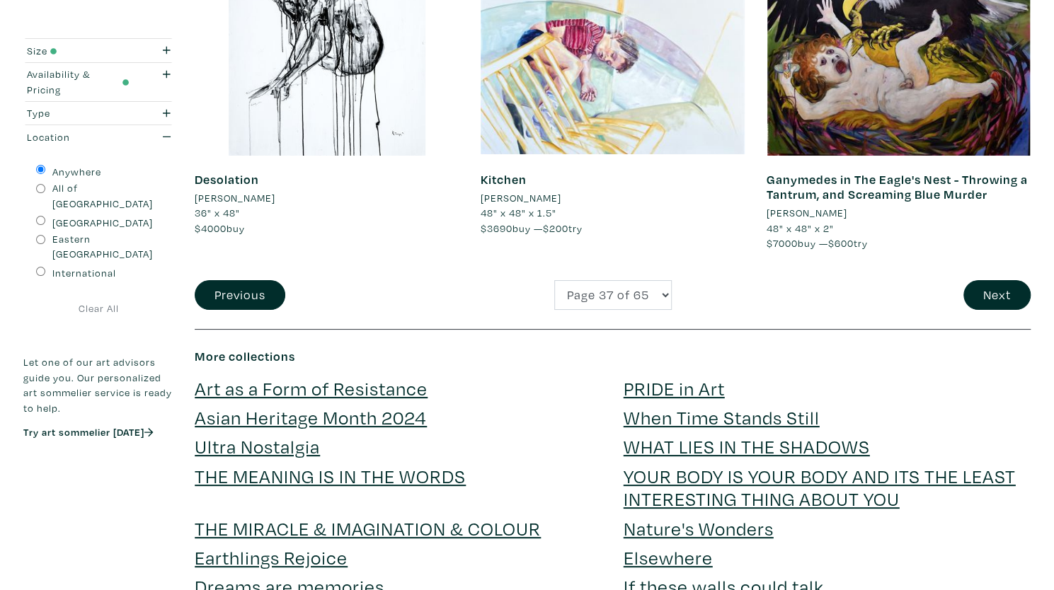
scroll to position [3077, 0]
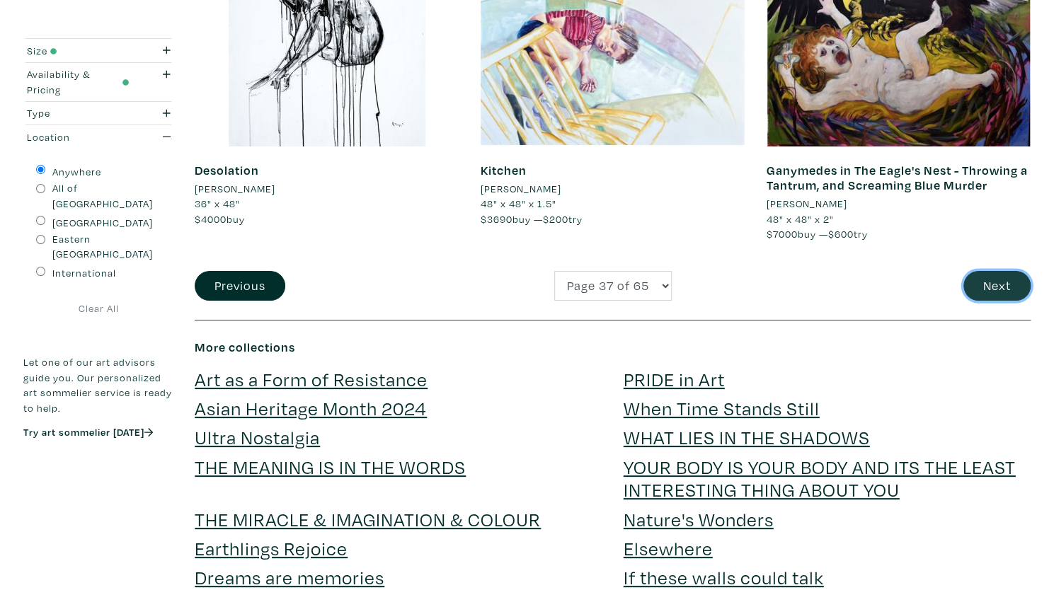
click at [1000, 282] on button "Next" at bounding box center [997, 286] width 67 height 30
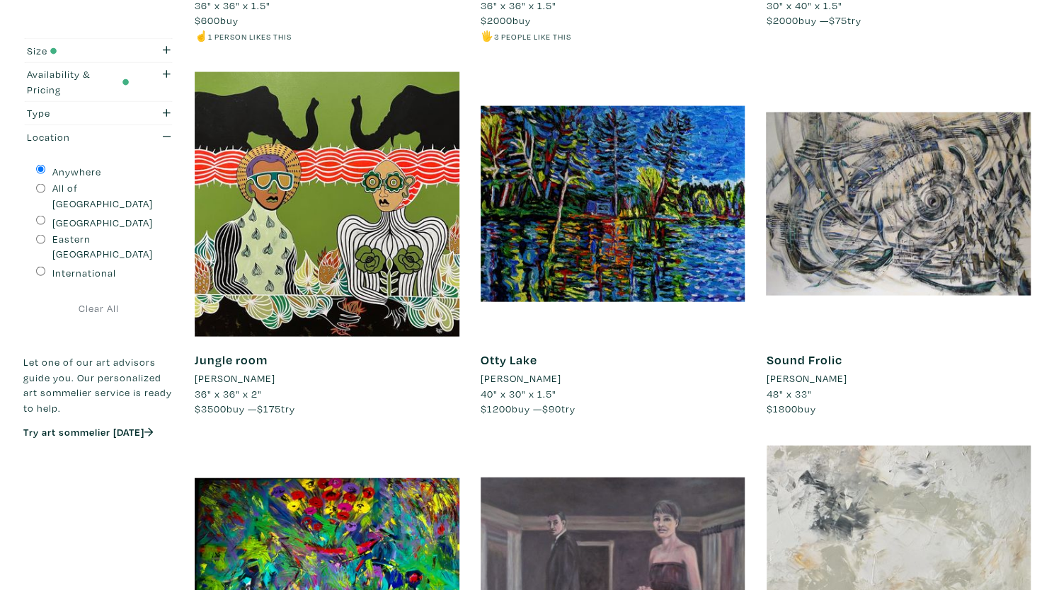
scroll to position [1721, 0]
